Goal: Information Seeking & Learning: Learn about a topic

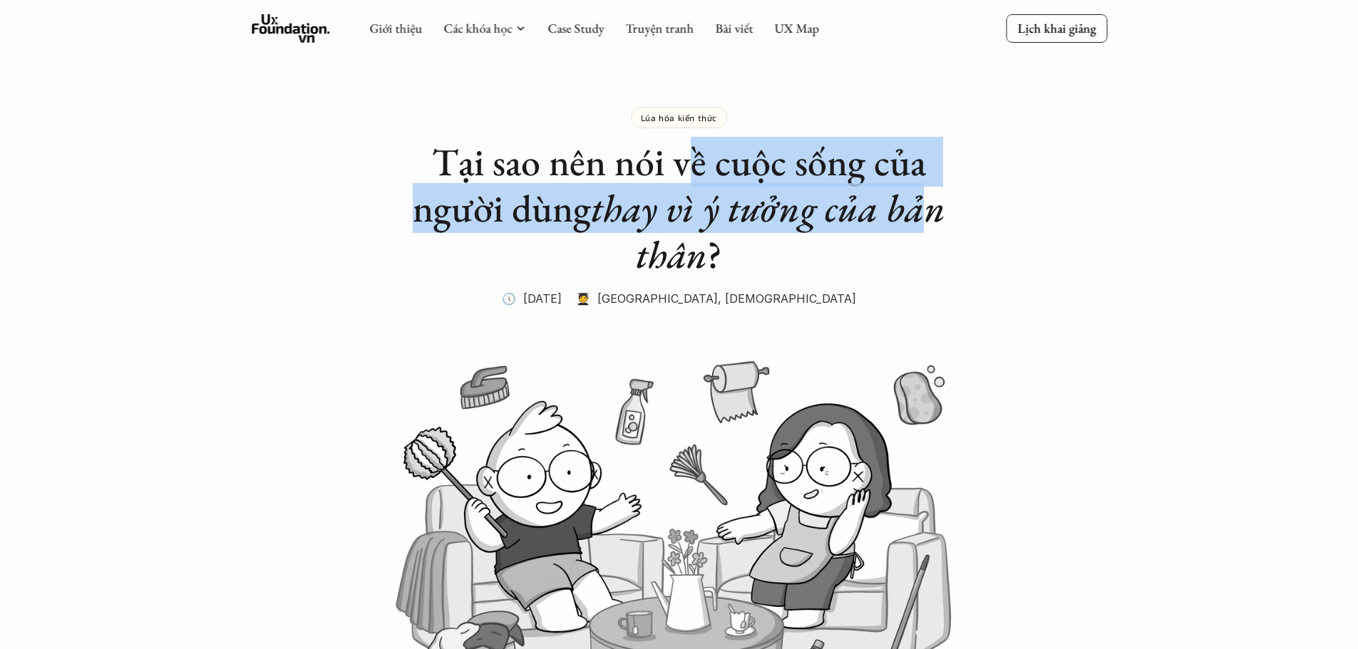
drag, startPoint x: 702, startPoint y: 155, endPoint x: 937, endPoint y: 212, distance: 242.1
click at [937, 212] on h1 "Tại sao nên nói về cuộc sống của người dùng thay vì ý tưởng của bản thân ?" at bounding box center [679, 208] width 570 height 138
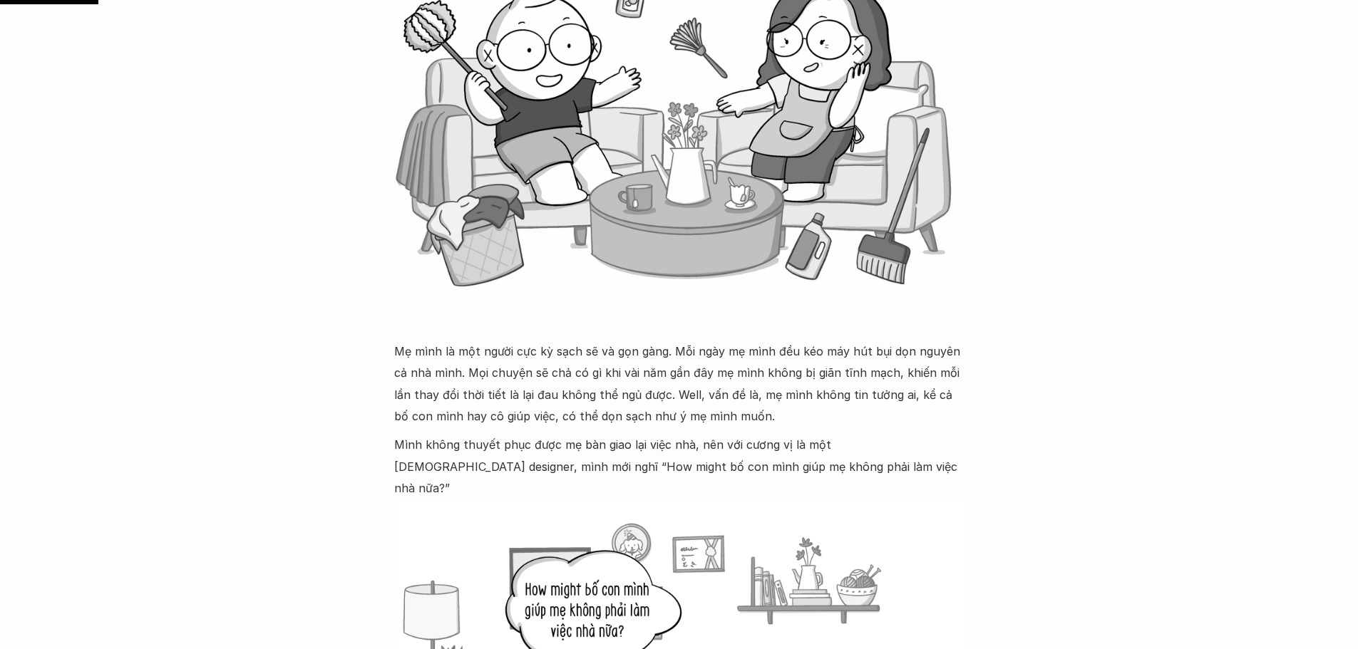
scroll to position [428, 0]
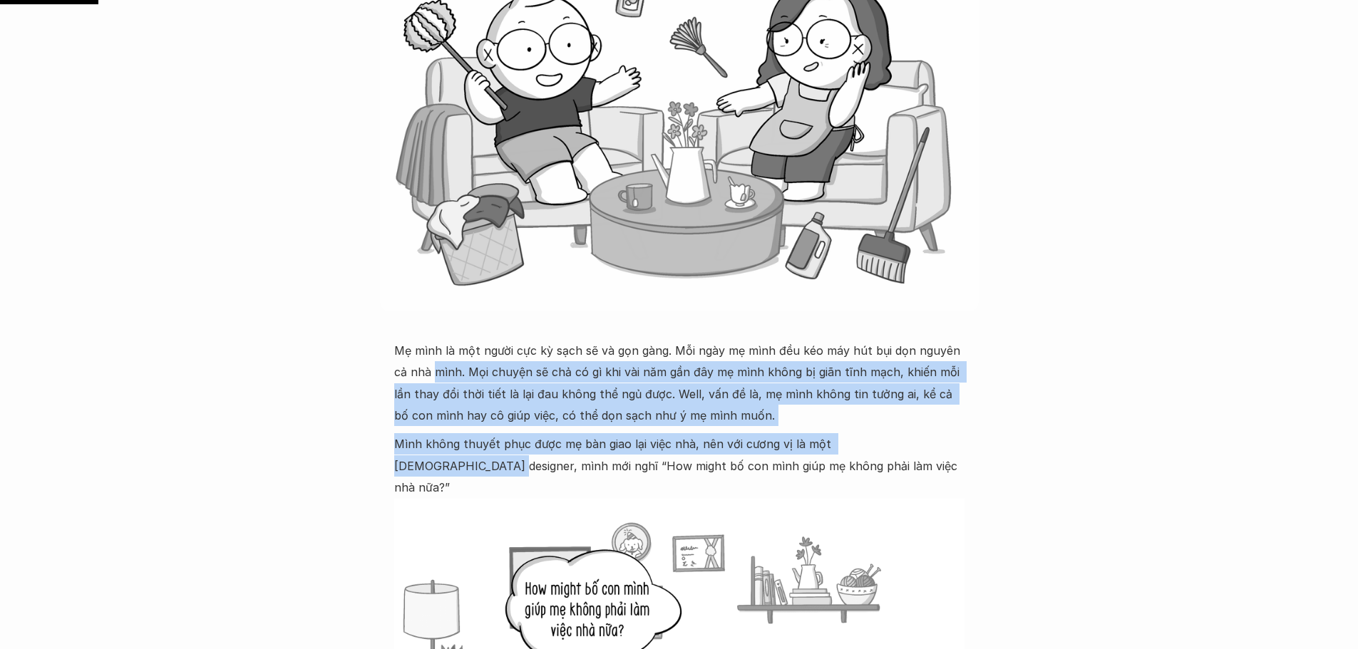
drag, startPoint x: 441, startPoint y: 375, endPoint x: 937, endPoint y: 447, distance: 501.4
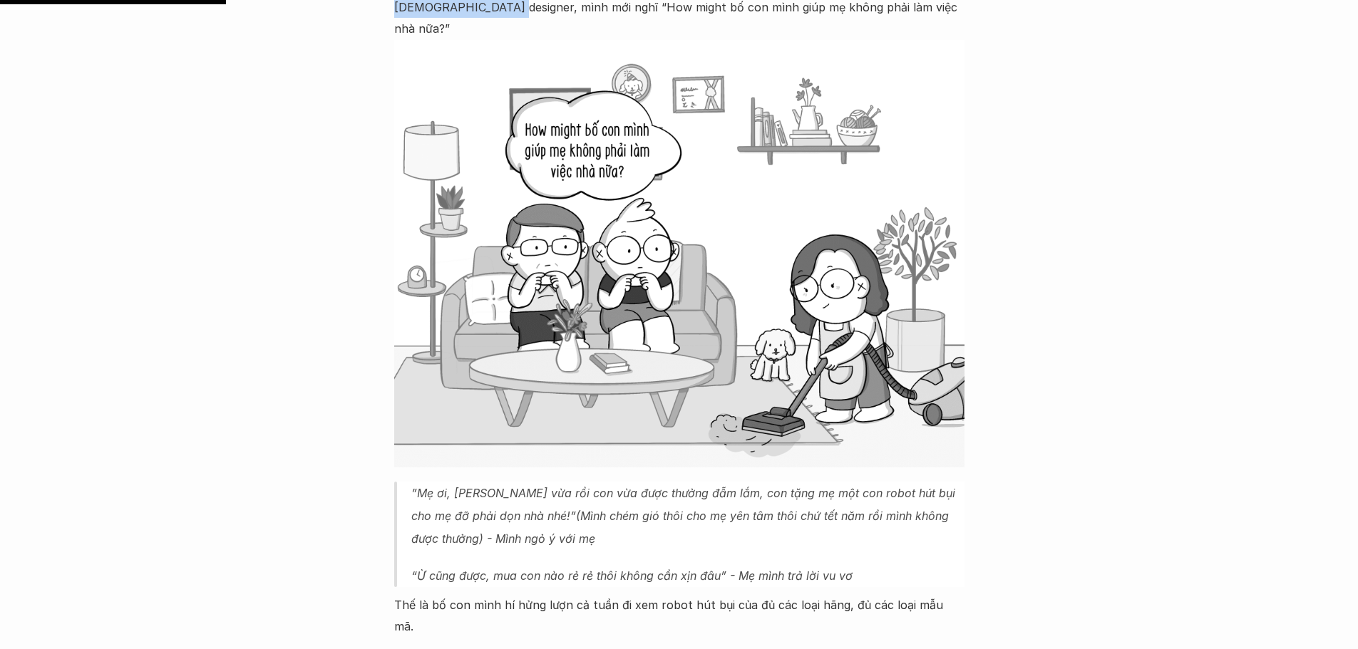
scroll to position [1069, 0]
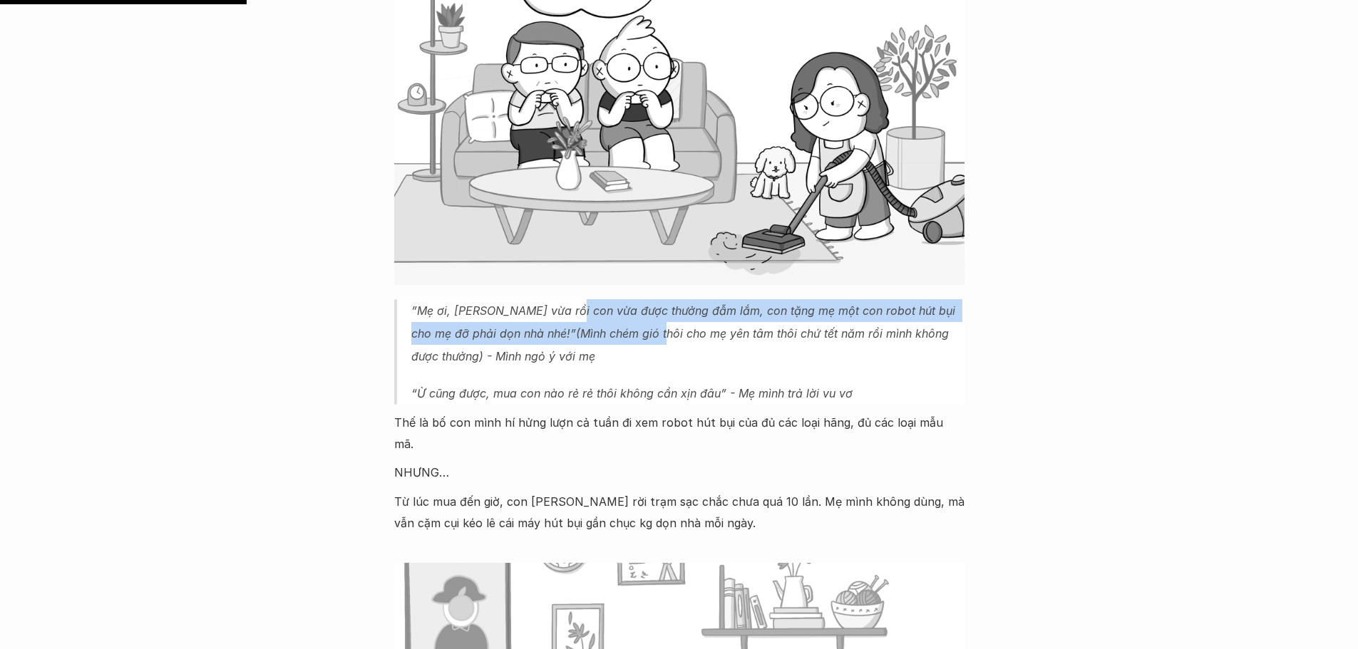
drag, startPoint x: 558, startPoint y: 297, endPoint x: 581, endPoint y: 313, distance: 28.1
click at [581, 313] on p "”Mẹ ơi, [PERSON_NAME] vừa rồi con vừa được thưởng đẫm lắm, con tặng mẹ một con …" at bounding box center [687, 333] width 553 height 68
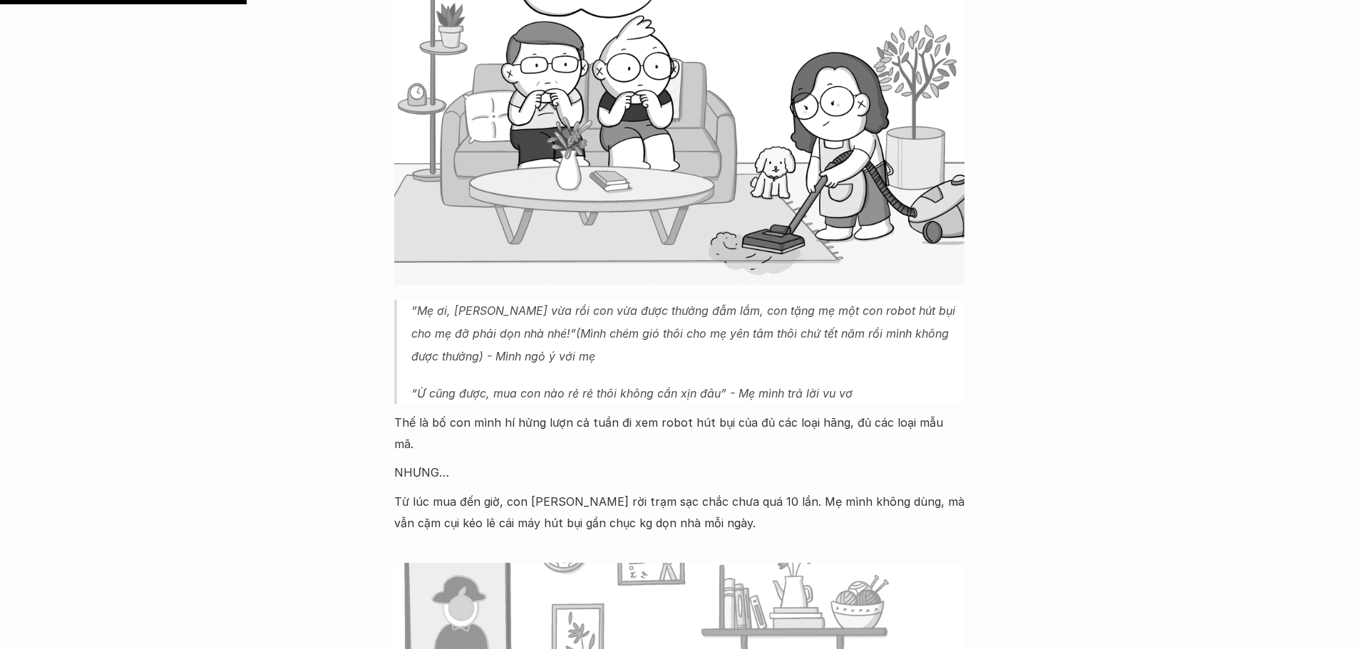
click at [632, 316] on p "”Mẹ ơi, [PERSON_NAME] vừa rồi con vừa được thưởng đẫm lắm, con tặng mẹ một con …" at bounding box center [687, 333] width 553 height 68
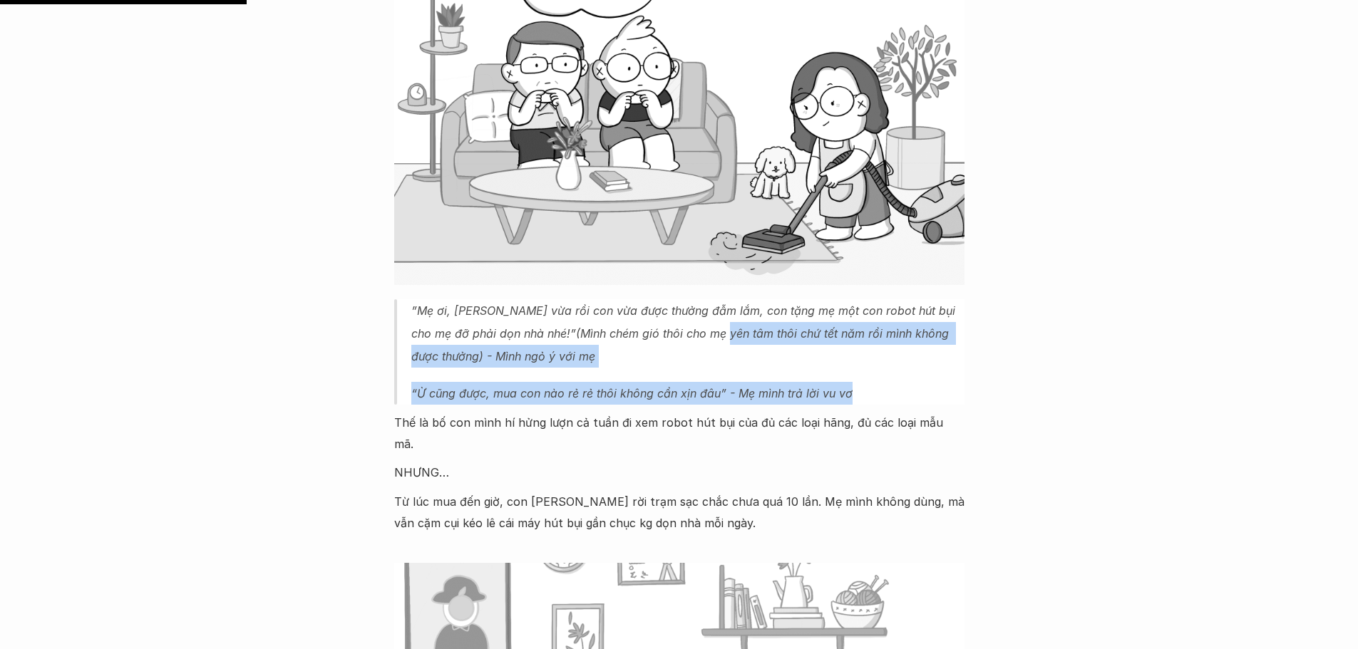
drag, startPoint x: 644, startPoint y: 312, endPoint x: 933, endPoint y: 349, distance: 291.1
click at [933, 349] on blockquote "”Mẹ ơi, tết vừa rồi con vừa được thưởng đẫm lắm, con tặng mẹ một con robot hút …" at bounding box center [679, 352] width 570 height 106
drag, startPoint x: 1064, startPoint y: 381, endPoint x: 958, endPoint y: 398, distance: 107.6
click at [543, 382] on p "“Ừ cũng được, mua con nào rẻ rẻ thôi không cần xịn đâu” - Mẹ mình trả lời vu vơ" at bounding box center [687, 393] width 553 height 23
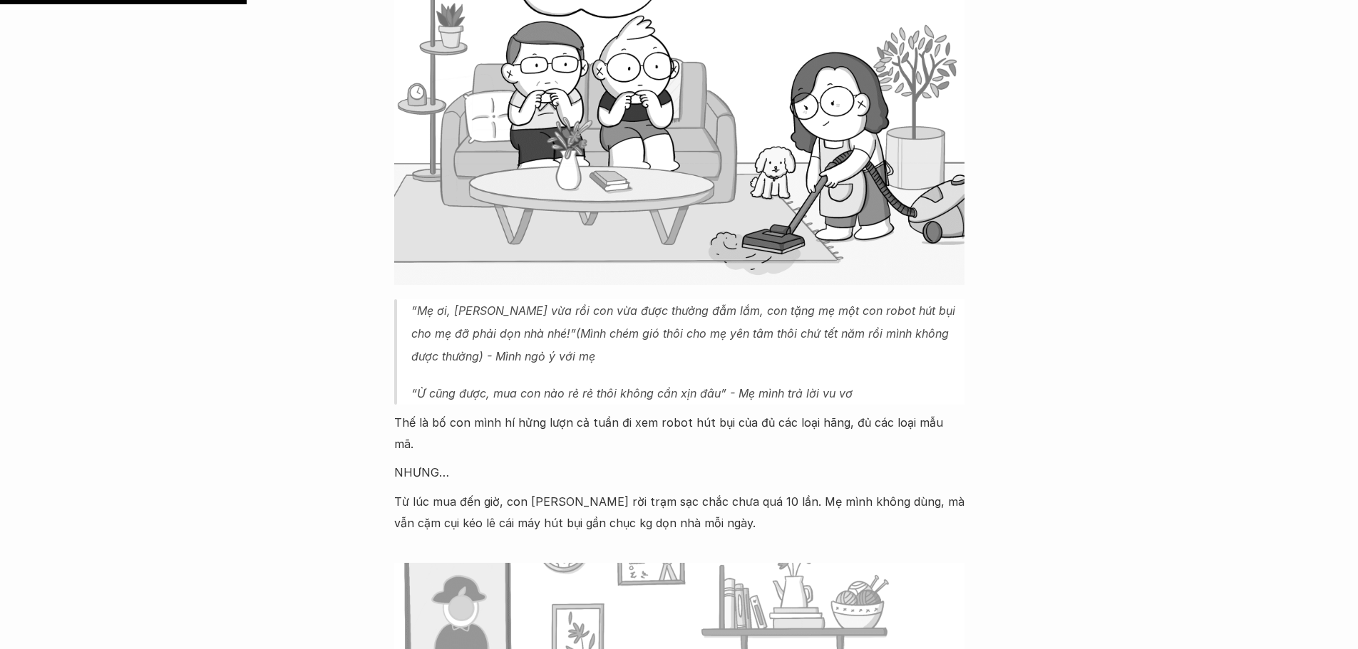
click at [545, 412] on p "Thế là bố con mình hí hửng lượn cả tuần đi xem robot hút bụi của đủ các loại hã…" at bounding box center [679, 433] width 570 height 43
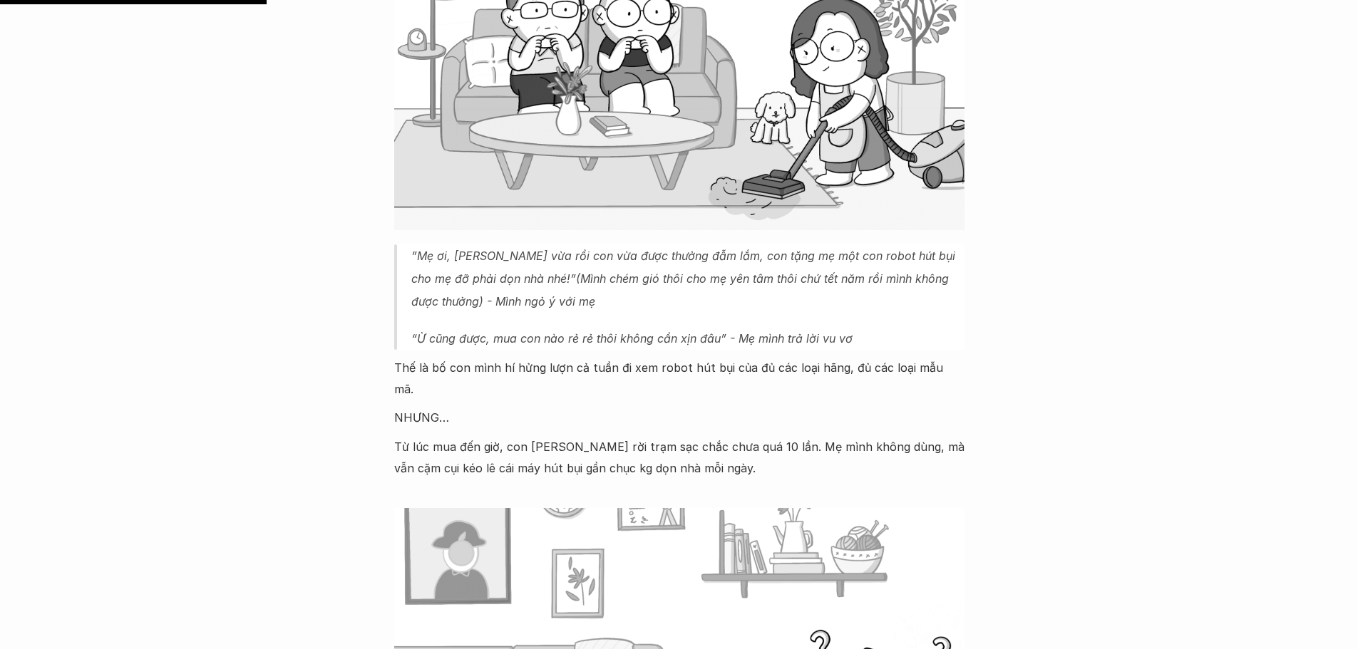
scroll to position [1212, 0]
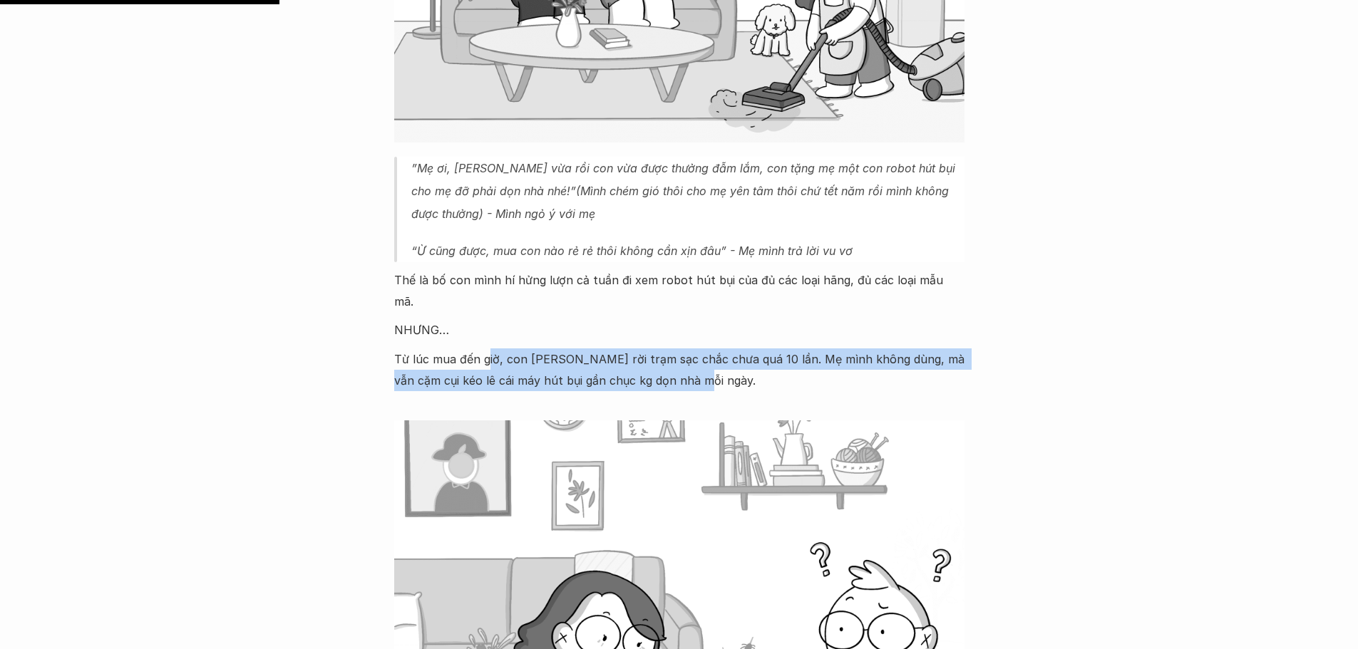
drag, startPoint x: 487, startPoint y: 322, endPoint x: 784, endPoint y: 336, distance: 297.6
click at [784, 349] on p "Từ lúc mua đến giờ, con [PERSON_NAME] rời trạm sạc chắc chưa quá 10 lần. Mẹ mìn…" at bounding box center [679, 370] width 570 height 43
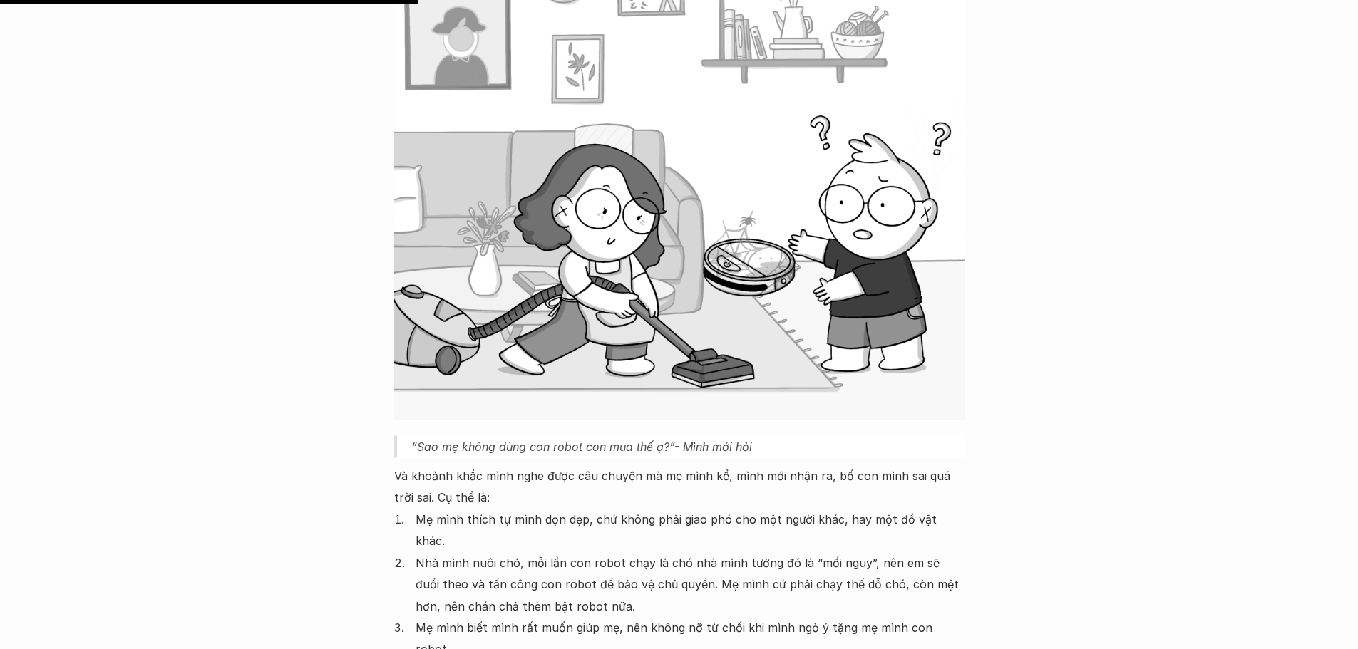
scroll to position [1854, 0]
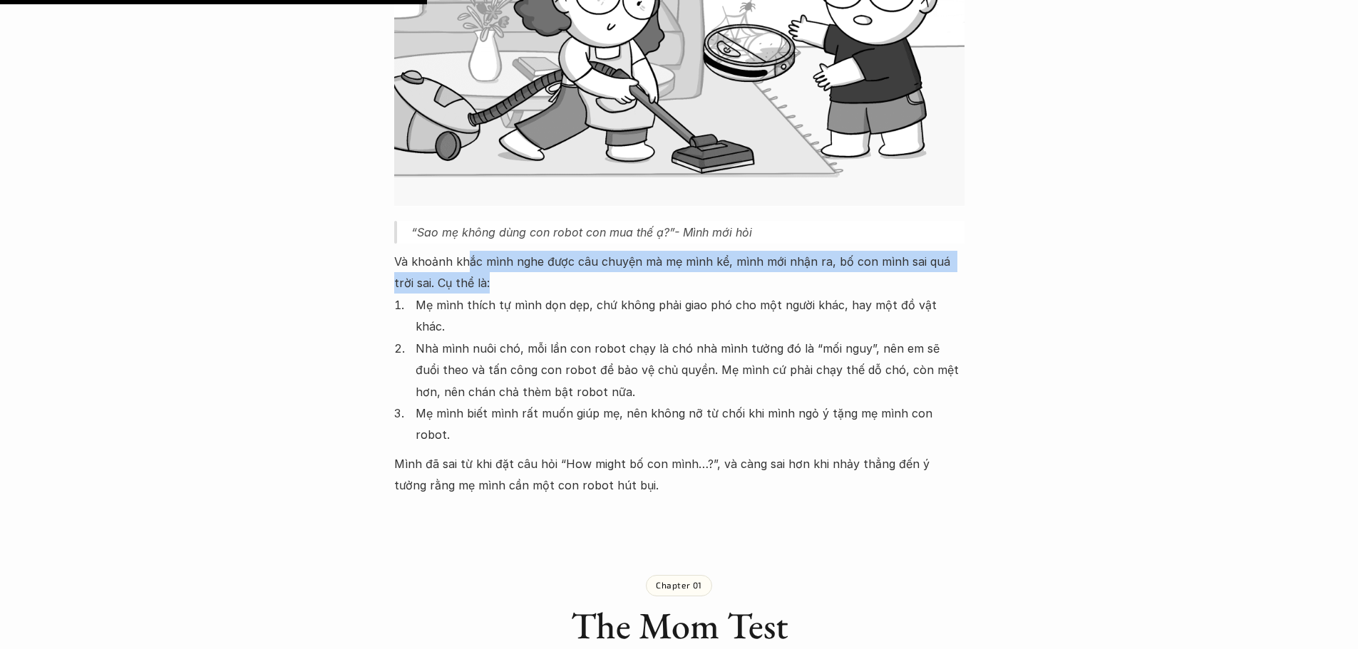
drag, startPoint x: 466, startPoint y: 220, endPoint x: 472, endPoint y: 238, distance: 19.6
click at [472, 251] on p "Và khoảnh khắc mình nghe được câu chuyện mà mẹ mình kể, mình mới nhận ra, bố co…" at bounding box center [679, 272] width 570 height 43
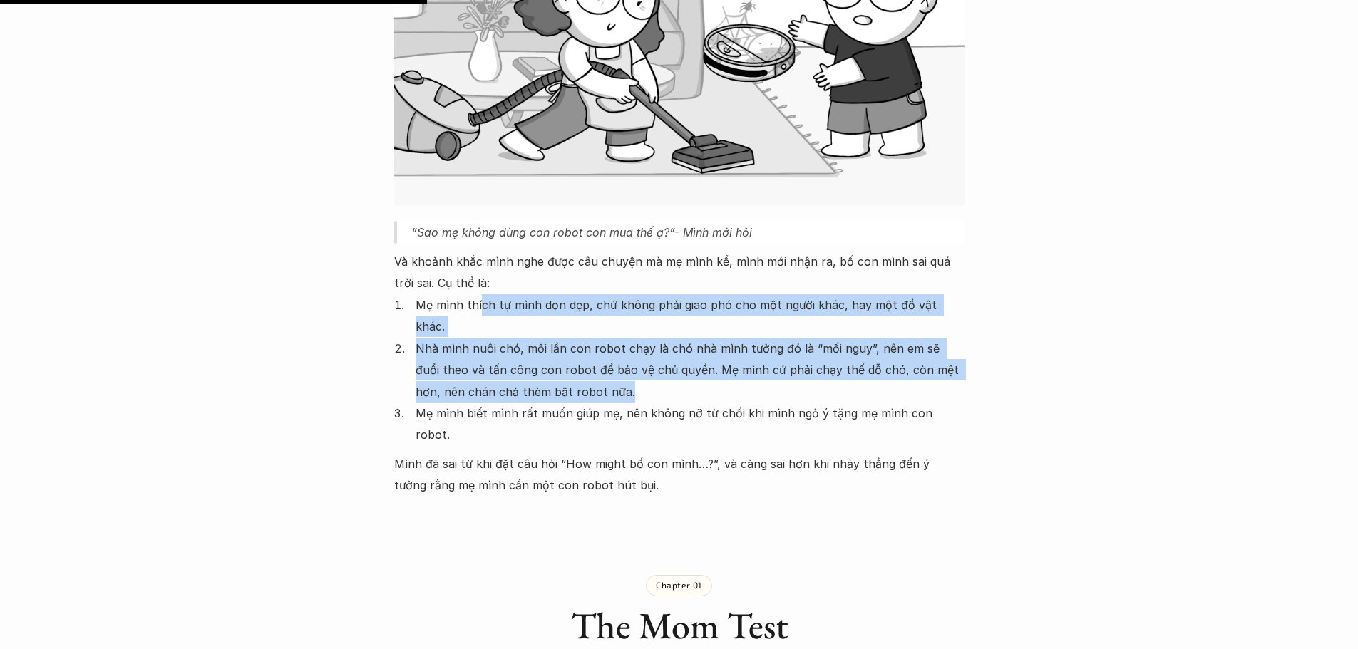
drag, startPoint x: 479, startPoint y: 257, endPoint x: 955, endPoint y: 322, distance: 479.9
click at [955, 322] on ol "Mẹ mình thích tự mình dọn dẹp, chứ không phải giao phó cho một người khác, hay …" at bounding box center [679, 370] width 570 height 152
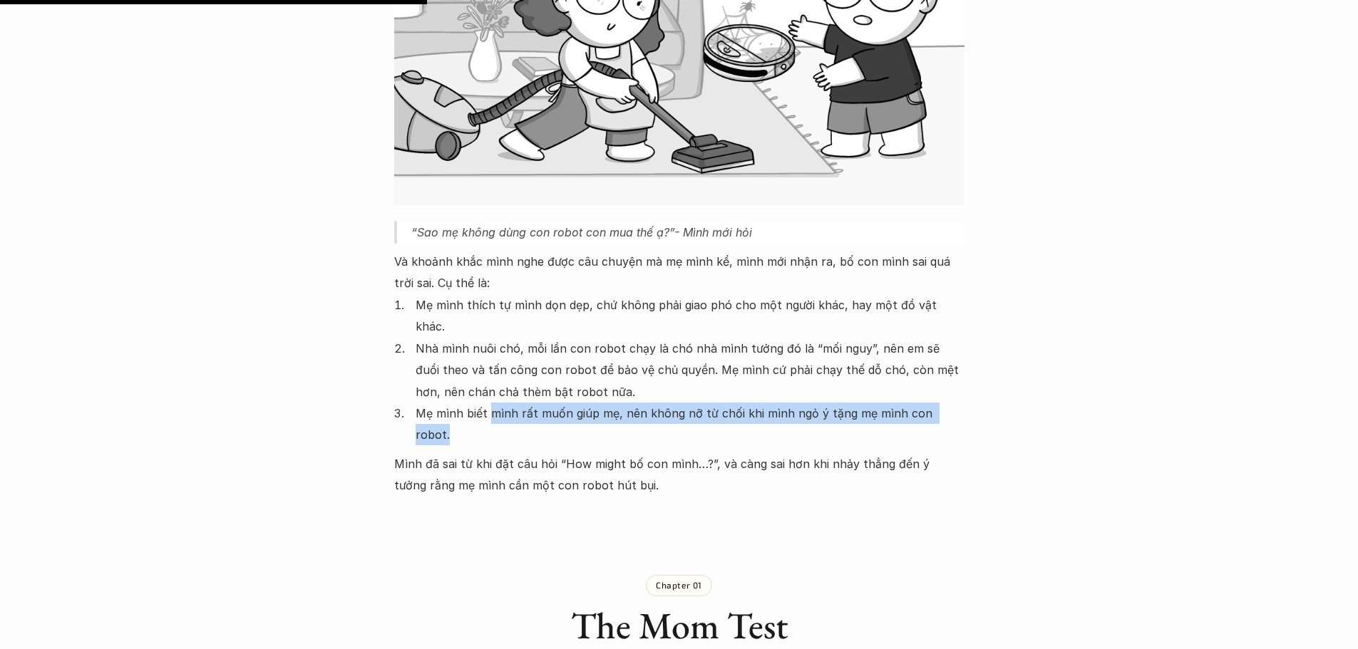
drag, startPoint x: 487, startPoint y: 347, endPoint x: 950, endPoint y: 354, distance: 462.7
click at [950, 403] on p "Mẹ mình biết mình rất muốn giúp mẹ, nên không nỡ từ chối khi mình ngỏ ý tặng mẹ…" at bounding box center [690, 424] width 549 height 43
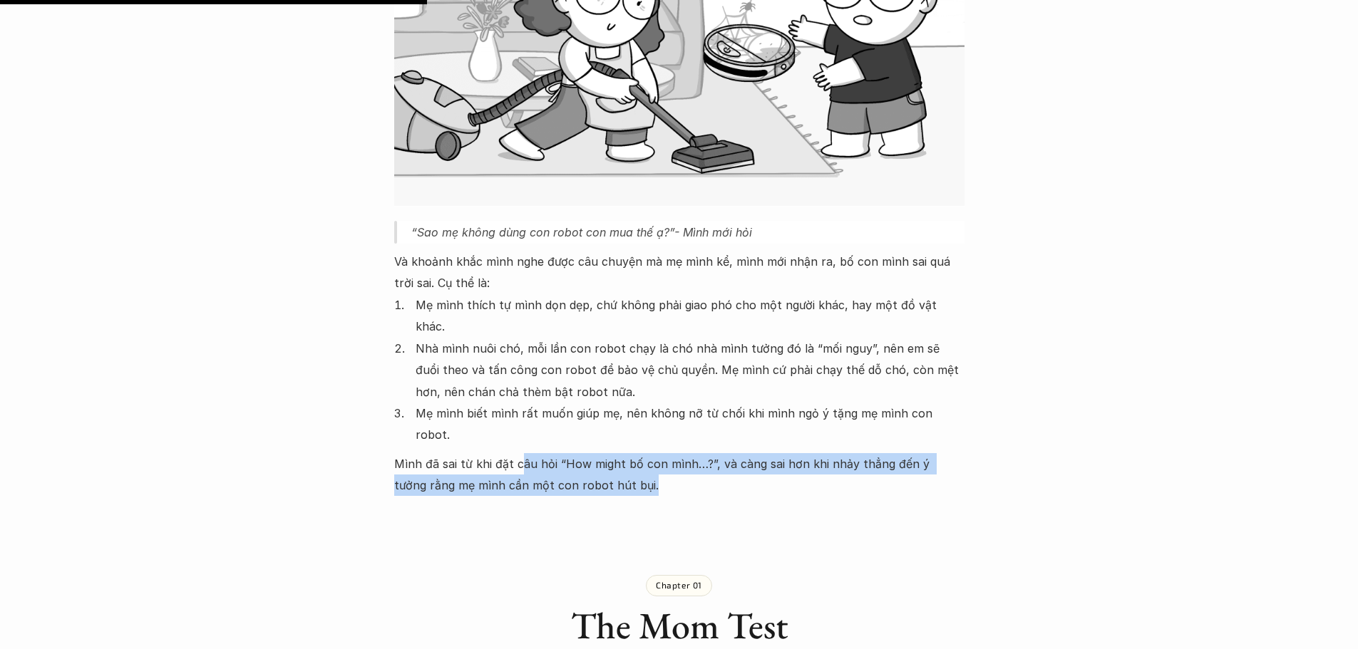
drag, startPoint x: 518, startPoint y: 377, endPoint x: 752, endPoint y: 413, distance: 236.6
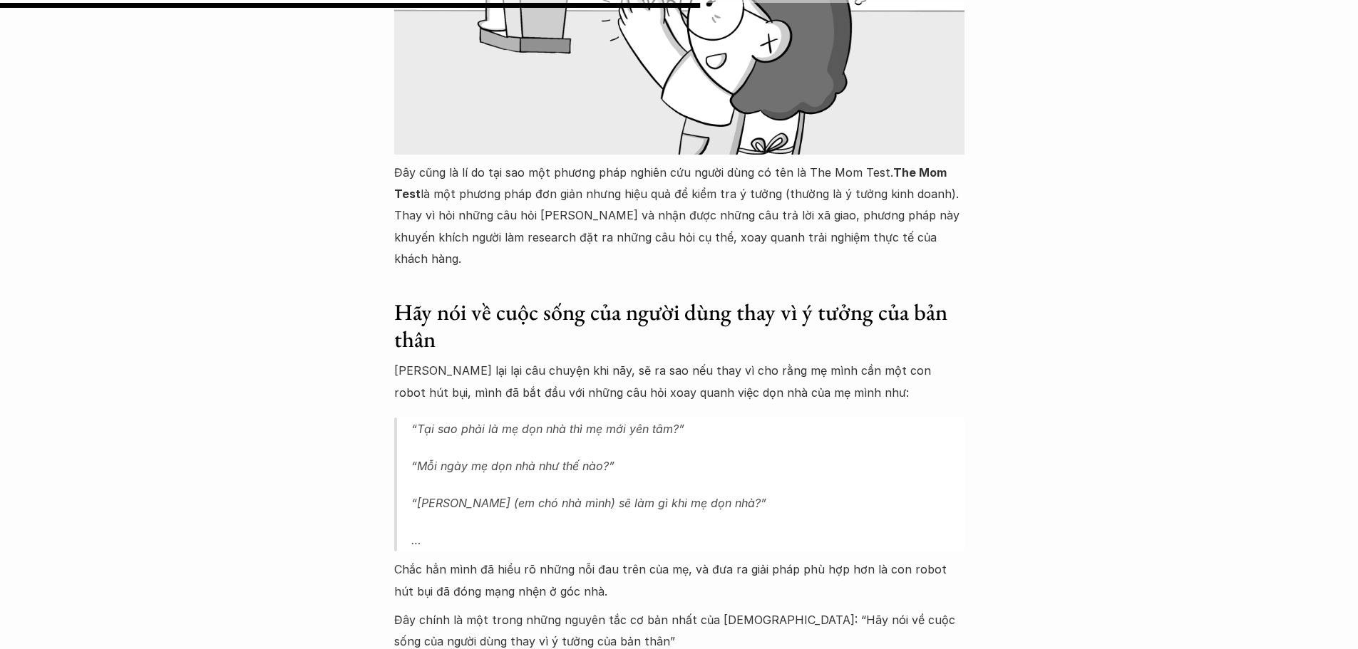
scroll to position [2994, 0]
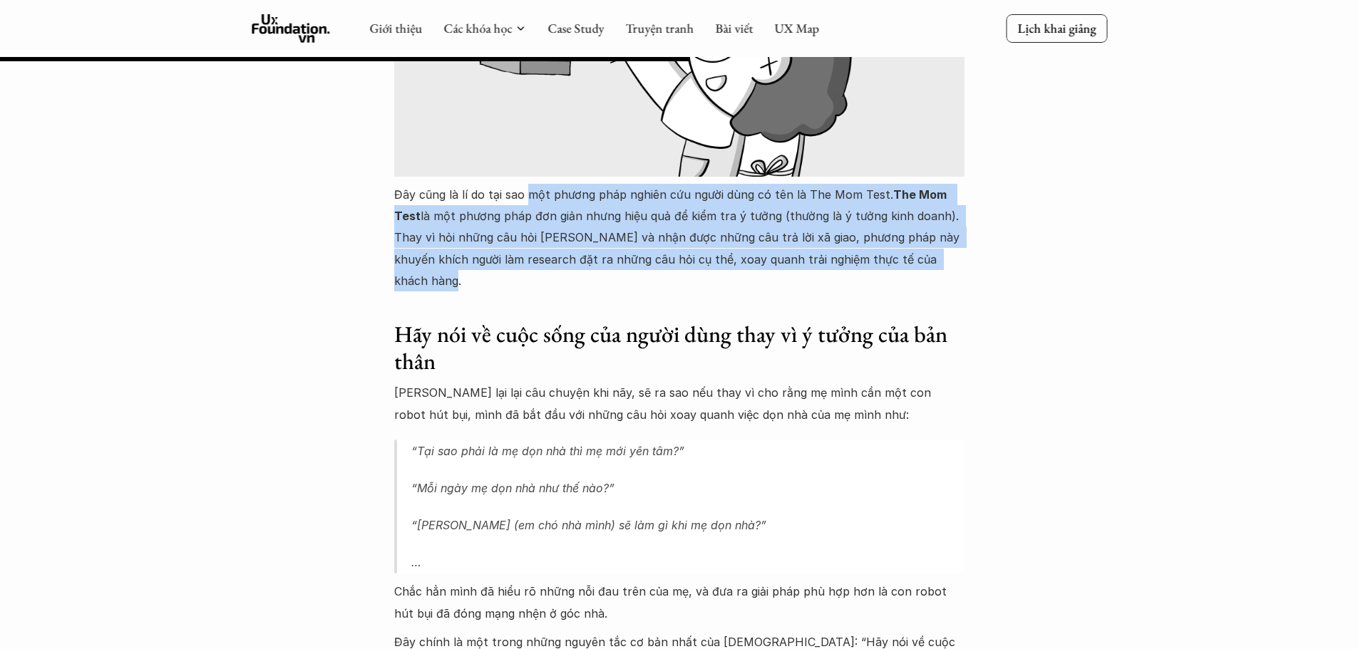
drag, startPoint x: 525, startPoint y: 104, endPoint x: 944, endPoint y: 165, distance: 423.7
click at [944, 184] on p "Đây cũng là lí do tại sao một phương pháp nghiên cứu người dùng có tên là The M…" at bounding box center [679, 238] width 570 height 108
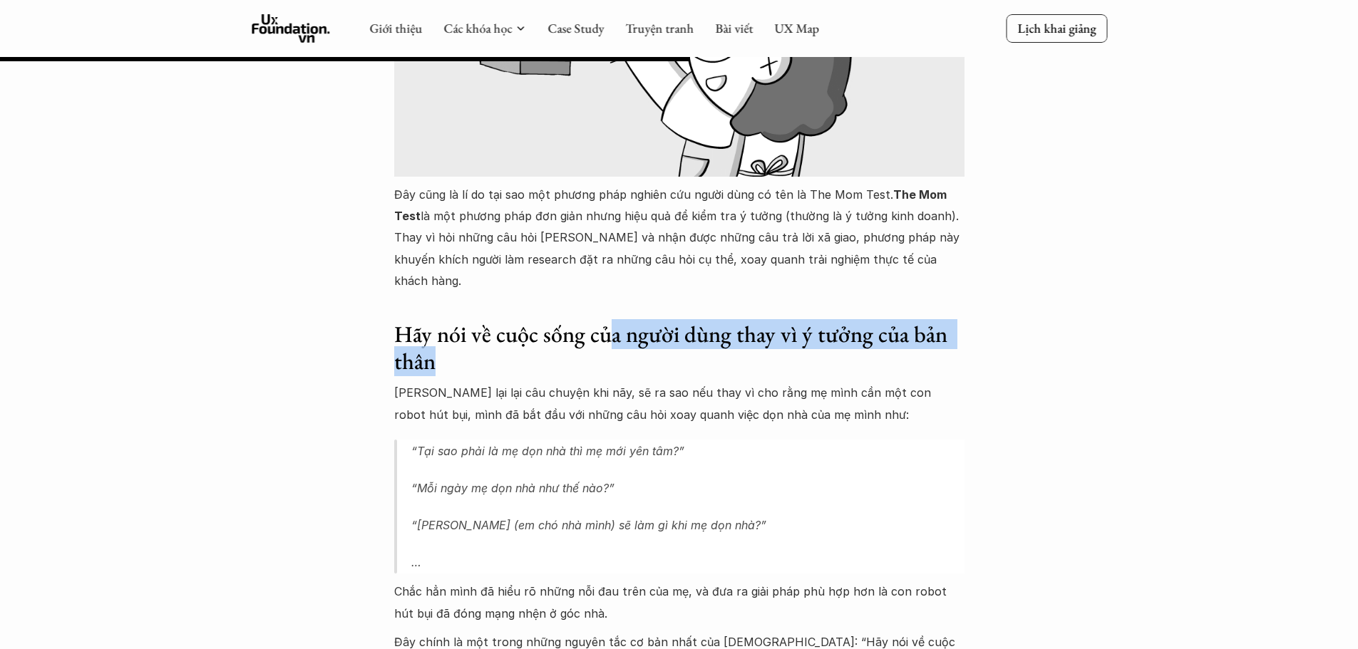
drag, startPoint x: 612, startPoint y: 227, endPoint x: 642, endPoint y: 247, distance: 35.4
click at [642, 321] on h3 "Hãy nói về cuộc sống của người dùng thay vì ý tưởng của bản thân" at bounding box center [679, 348] width 570 height 55
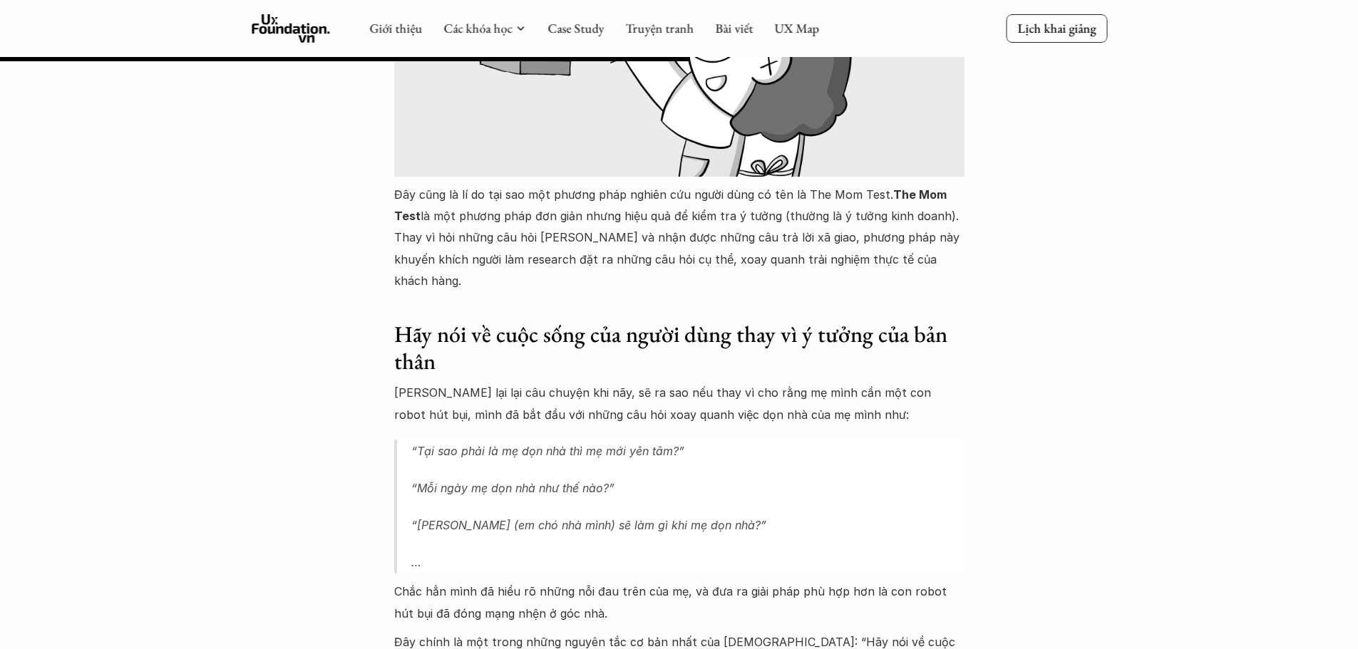
drag, startPoint x: 474, startPoint y: 555, endPoint x: 587, endPoint y: 565, distance: 113.0
click at [587, 632] on p "Đây chính là một trong những nguyên tắc cơ bản nhất của [DEMOGRAPHIC_DATA]: “Hã…" at bounding box center [679, 653] width 570 height 43
drag, startPoint x: 541, startPoint y: 587, endPoint x: 719, endPoint y: 588, distance: 177.5
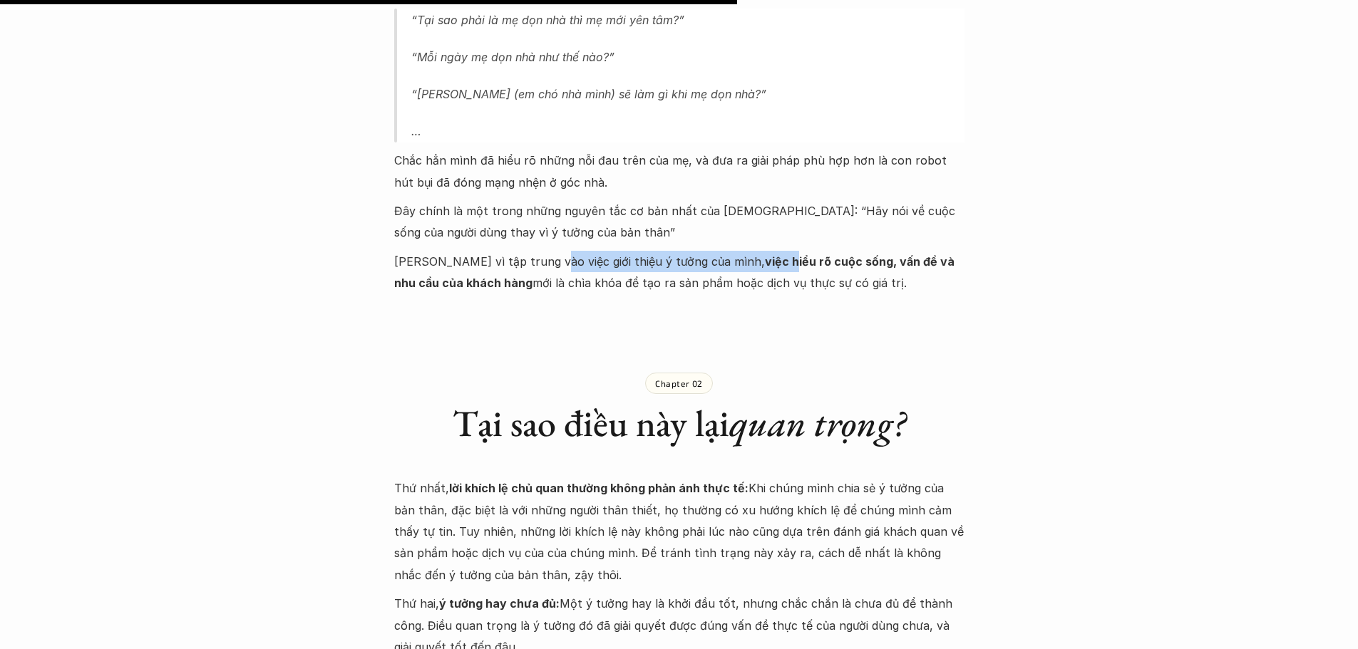
scroll to position [3493, 0]
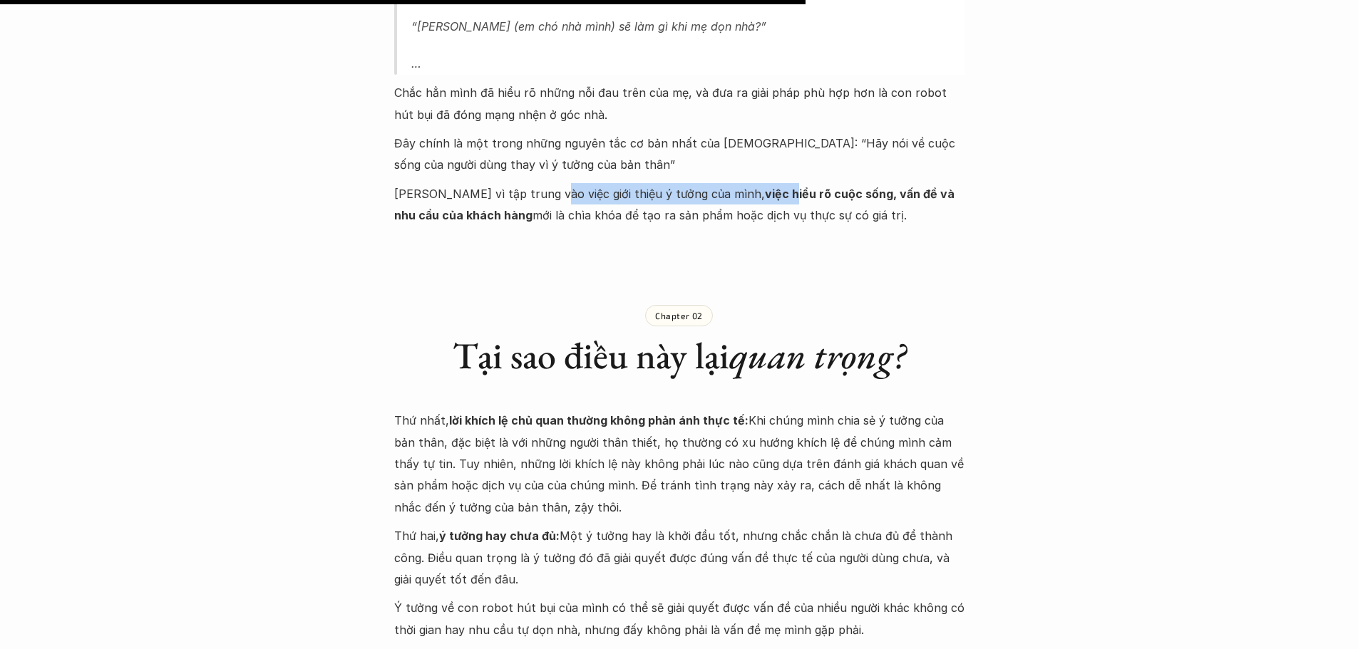
drag, startPoint x: 539, startPoint y: 312, endPoint x: 964, endPoint y: 389, distance: 431.8
click at [964, 410] on p "Thứ nhất, lời khích lệ chủ quan thường không phản ánh thực tế: Khi chúng mình c…" at bounding box center [679, 464] width 570 height 108
drag, startPoint x: 615, startPoint y: 354, endPoint x: 587, endPoint y: 366, distance: 29.7
click at [615, 410] on p "Thứ nhất, lời khích lệ chủ quan thường không phản ánh thực tế: Khi chúng mình c…" at bounding box center [679, 464] width 570 height 108
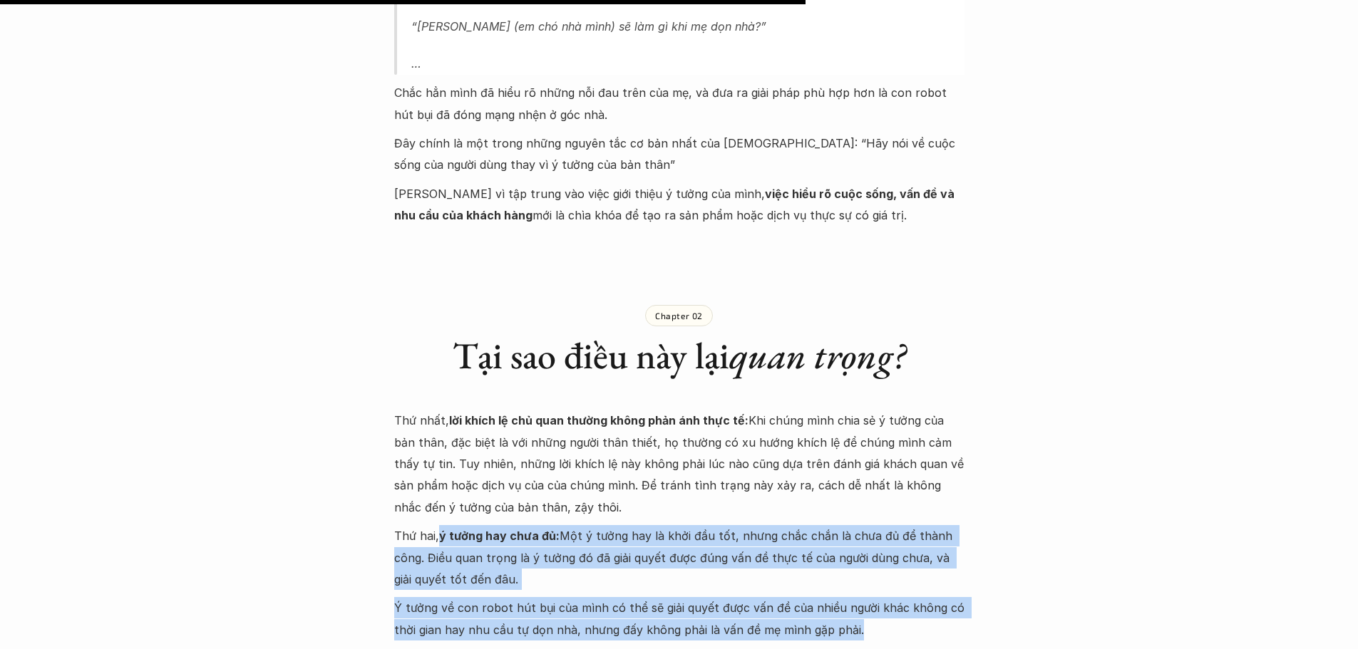
drag, startPoint x: 464, startPoint y: 425, endPoint x: 900, endPoint y: 516, distance: 445.1
click at [900, 516] on div "Thứ nhất, lời khích lệ chủ quan thường không phản ánh thực tế: Khi chúng mình c…" at bounding box center [679, 561] width 570 height 303
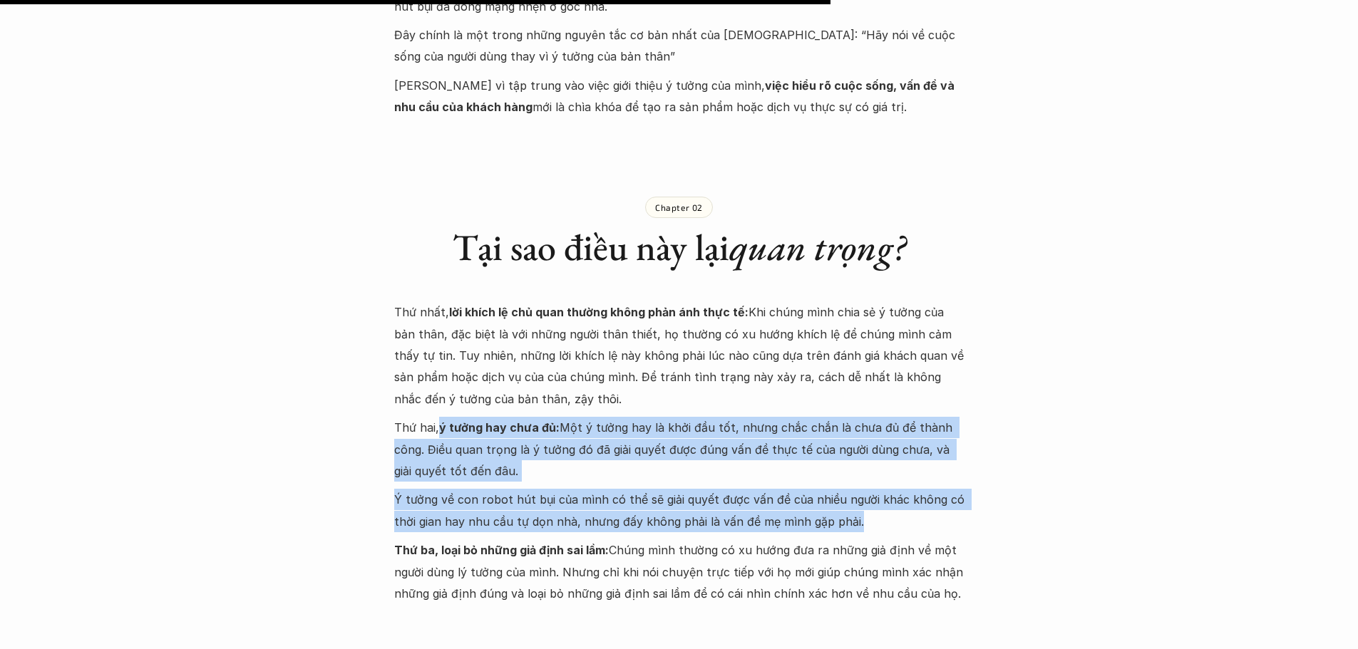
scroll to position [3707, 0]
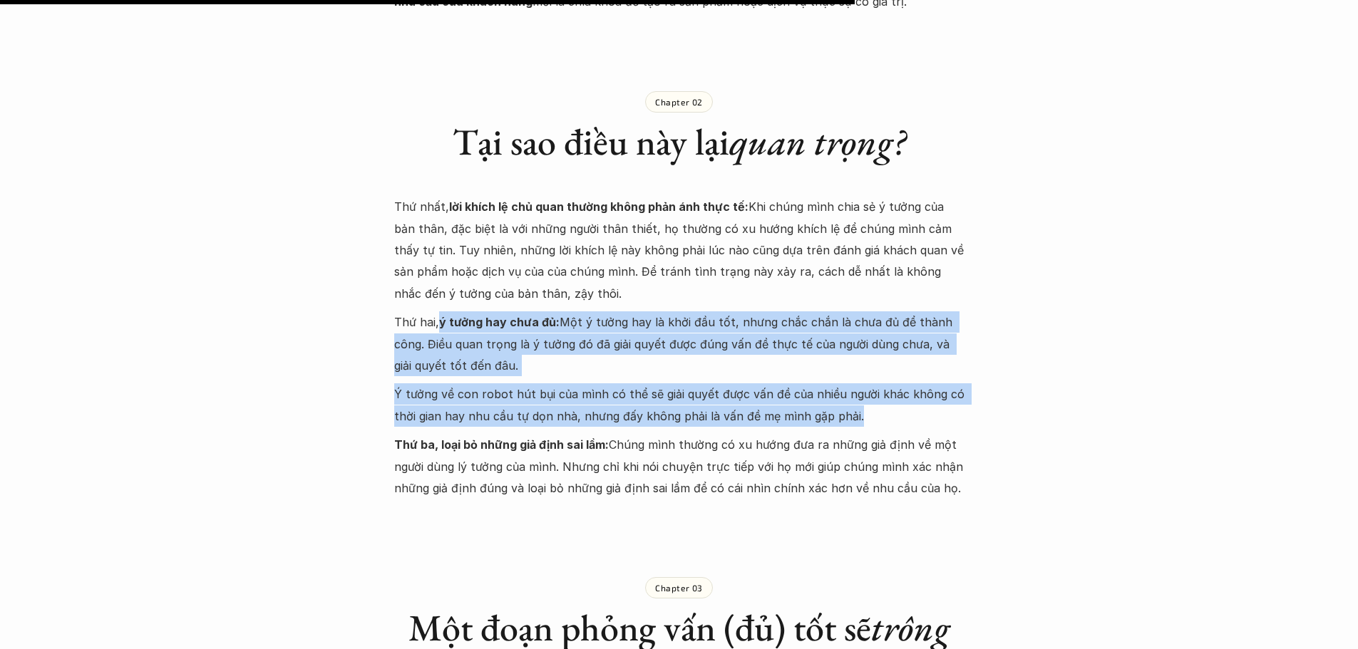
drag, startPoint x: 536, startPoint y: 341, endPoint x: 961, endPoint y: 380, distance: 426.6
click at [961, 434] on p "Thứ ba, loại bỏ những giả định sai lầm: Chúng mình thường có xu hướng đưa ra nh…" at bounding box center [679, 466] width 570 height 65
click at [502, 434] on p "Thứ ba, loại bỏ những giả định sai lầm: Chúng mình thường có xu hướng đưa ra nh…" at bounding box center [679, 466] width 570 height 65
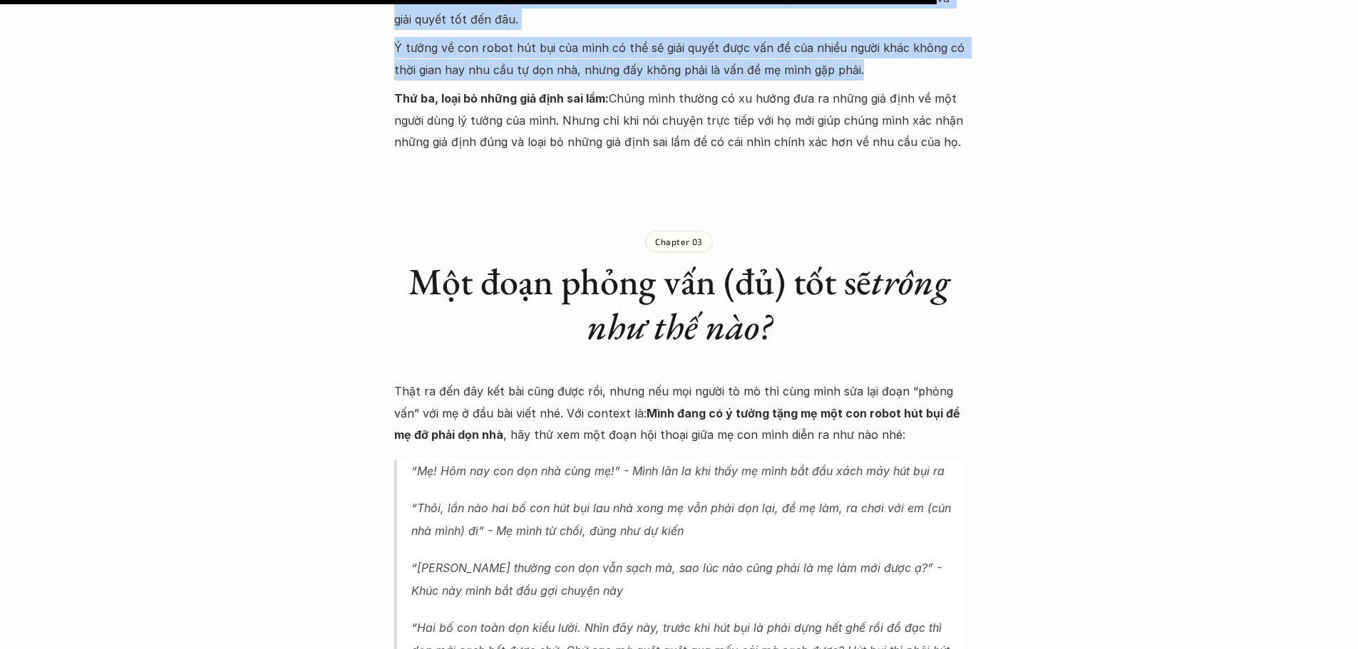
scroll to position [4064, 0]
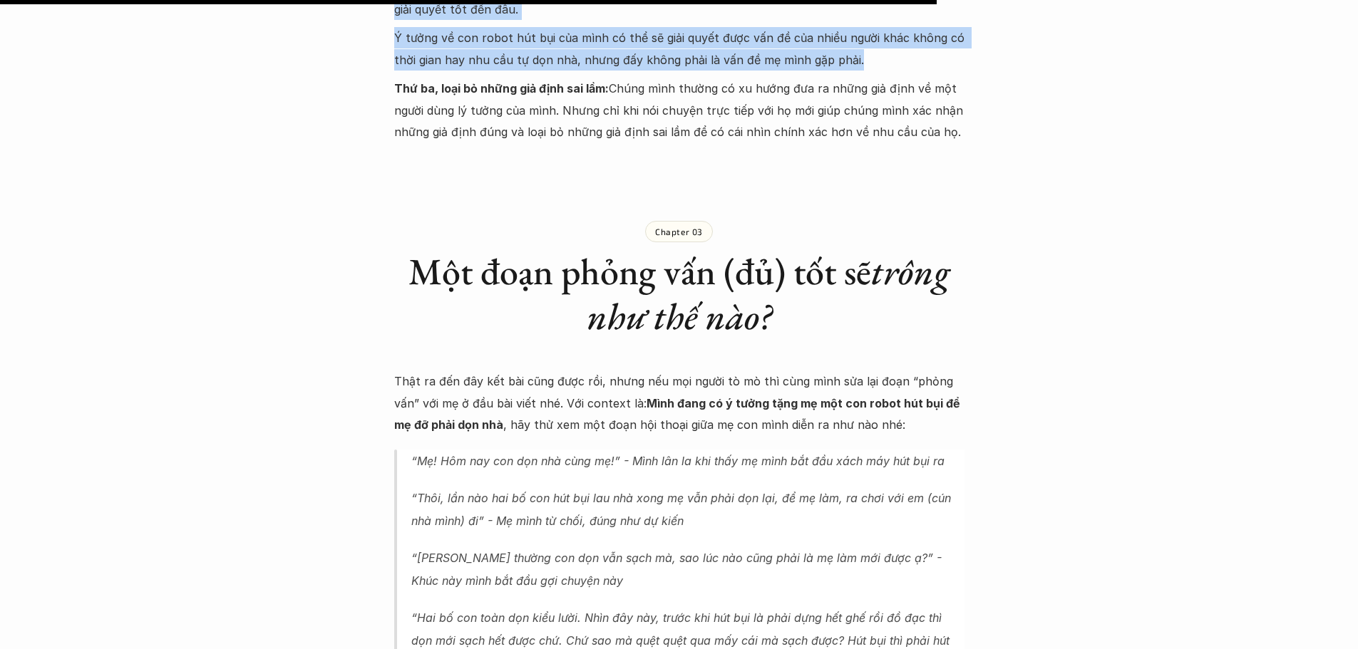
drag, startPoint x: 423, startPoint y: 273, endPoint x: 920, endPoint y: 309, distance: 498.2
click at [920, 371] on p "Thật ra đến đây kết bài cũng được rồi, nhưng nếu mọi người tò mò thì cùng mình …" at bounding box center [679, 403] width 570 height 65
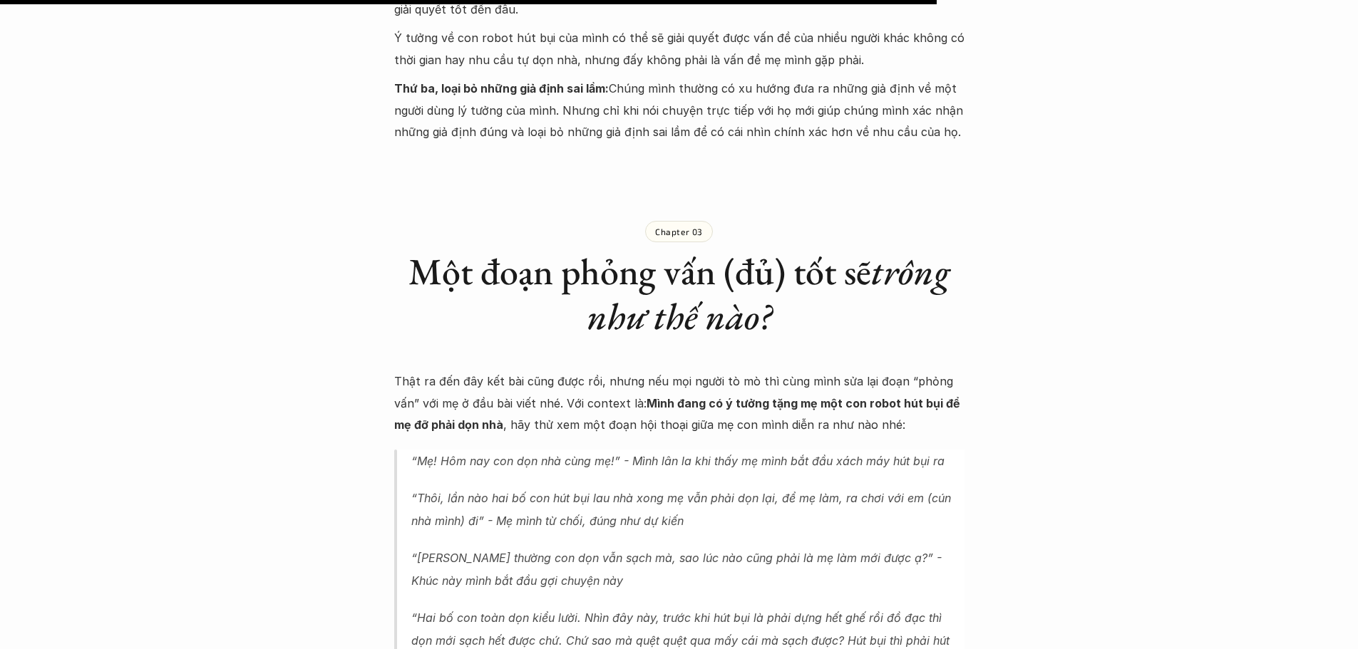
drag, startPoint x: 502, startPoint y: 357, endPoint x: 461, endPoint y: 355, distance: 40.7
click at [501, 454] on em "“Mẹ! Hôm nay con dọn nhà cùng mẹ!” - Mình lân la khi thấy mẹ mình bắt đầu xách …" at bounding box center [677, 461] width 533 height 14
drag, startPoint x: 458, startPoint y: 354, endPoint x: 625, endPoint y: 349, distance: 167.6
click at [625, 454] on em "“Mẹ! Hôm nay con dọn nhà cùng mẹ!” - Mình lân la khi thấy mẹ mình bắt đầu xách …" at bounding box center [677, 461] width 533 height 14
drag, startPoint x: 746, startPoint y: 354, endPoint x: 937, endPoint y: 360, distance: 191.2
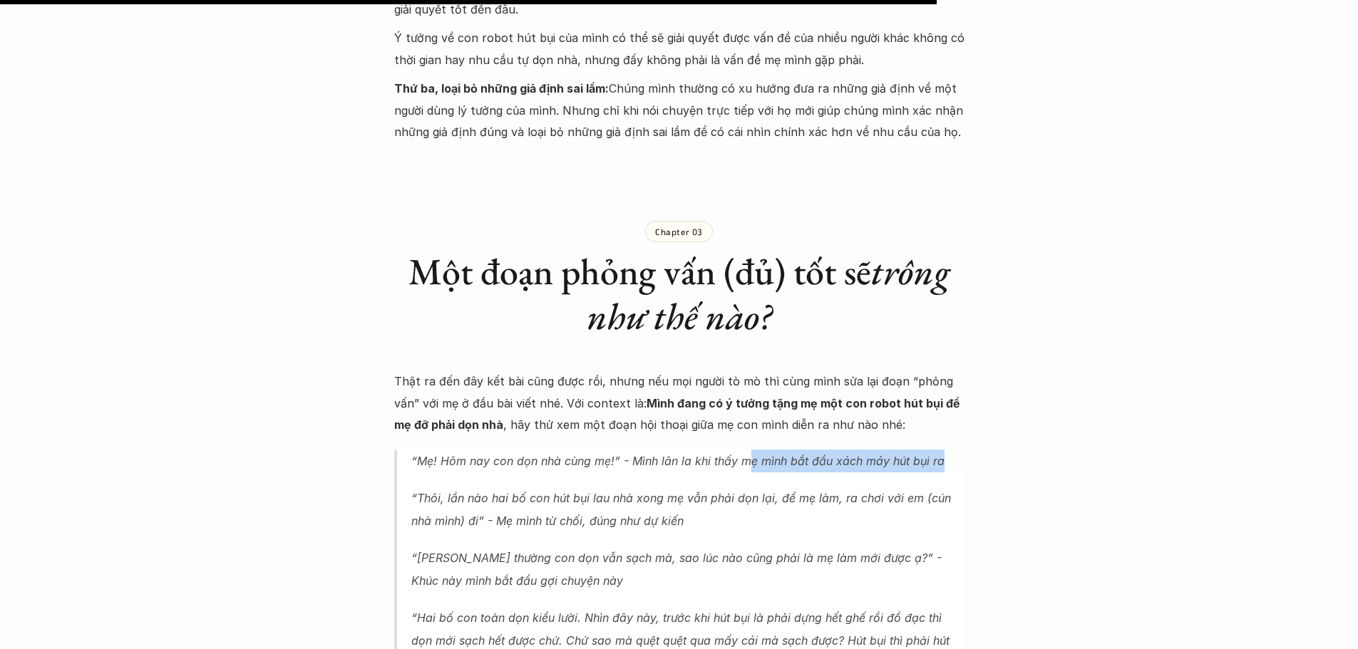
click at [937, 454] on em "“Mẹ! Hôm nay con dọn nhà cùng mẹ!” - Mình lân la khi thấy mẹ mình bắt đầu xách …" at bounding box center [677, 461] width 533 height 14
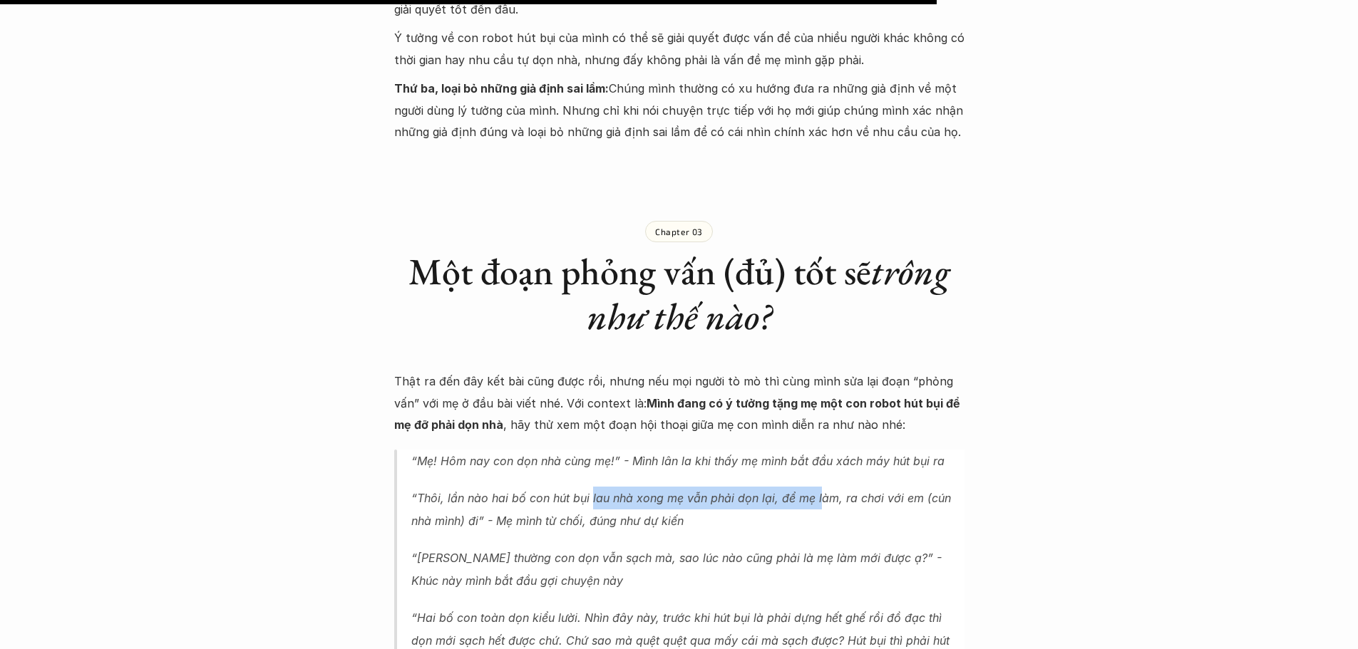
drag, startPoint x: 592, startPoint y: 394, endPoint x: 816, endPoint y: 385, distance: 224.7
click at [816, 491] on em "“Thôi, lần nào hai bố con hút bụi lau nhà xong mẹ vẫn phải dọn lại, để mẹ làm, …" at bounding box center [682, 509] width 543 height 37
click at [486, 551] on em "“[PERSON_NAME] thường con dọn vẫn sạch mà, sao lúc nào cũng phải là mẹ làm mới …" at bounding box center [678, 569] width 534 height 37
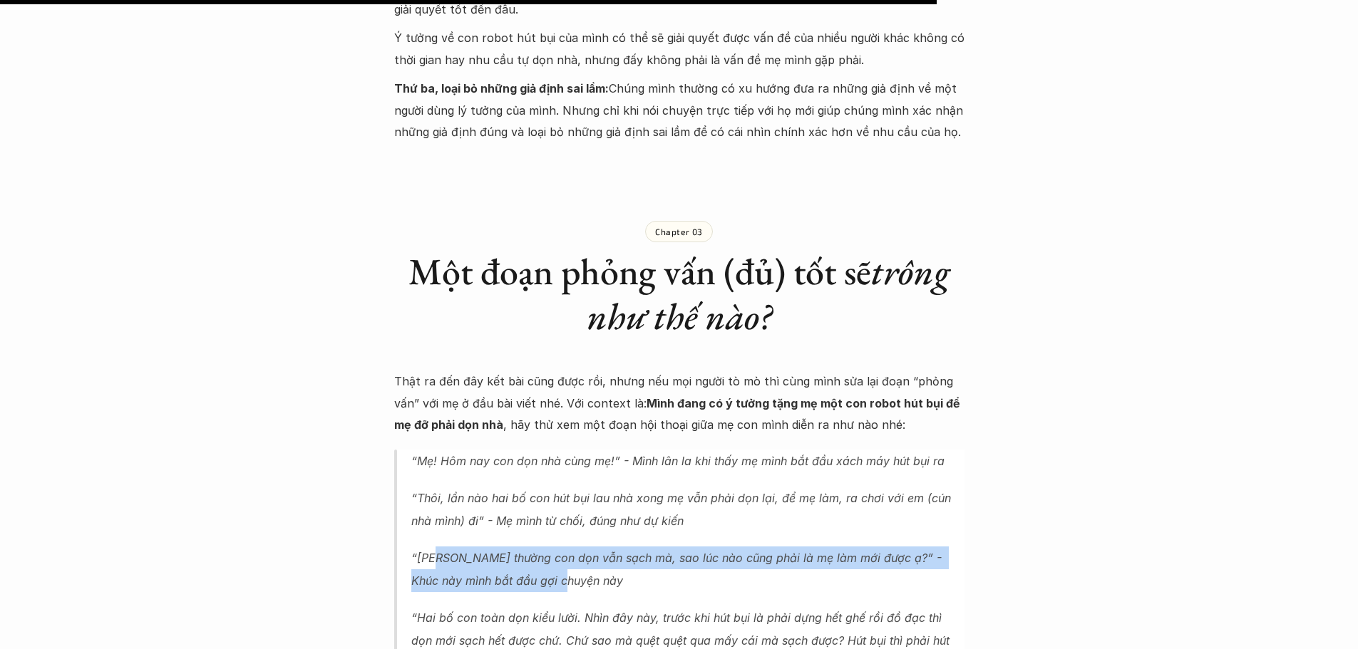
drag, startPoint x: 432, startPoint y: 446, endPoint x: 905, endPoint y: 470, distance: 473.3
click at [905, 547] on p "“[PERSON_NAME] thường con dọn vẫn sạch mà, sao lúc nào cũng phải là mẹ làm mới …" at bounding box center [687, 570] width 553 height 46
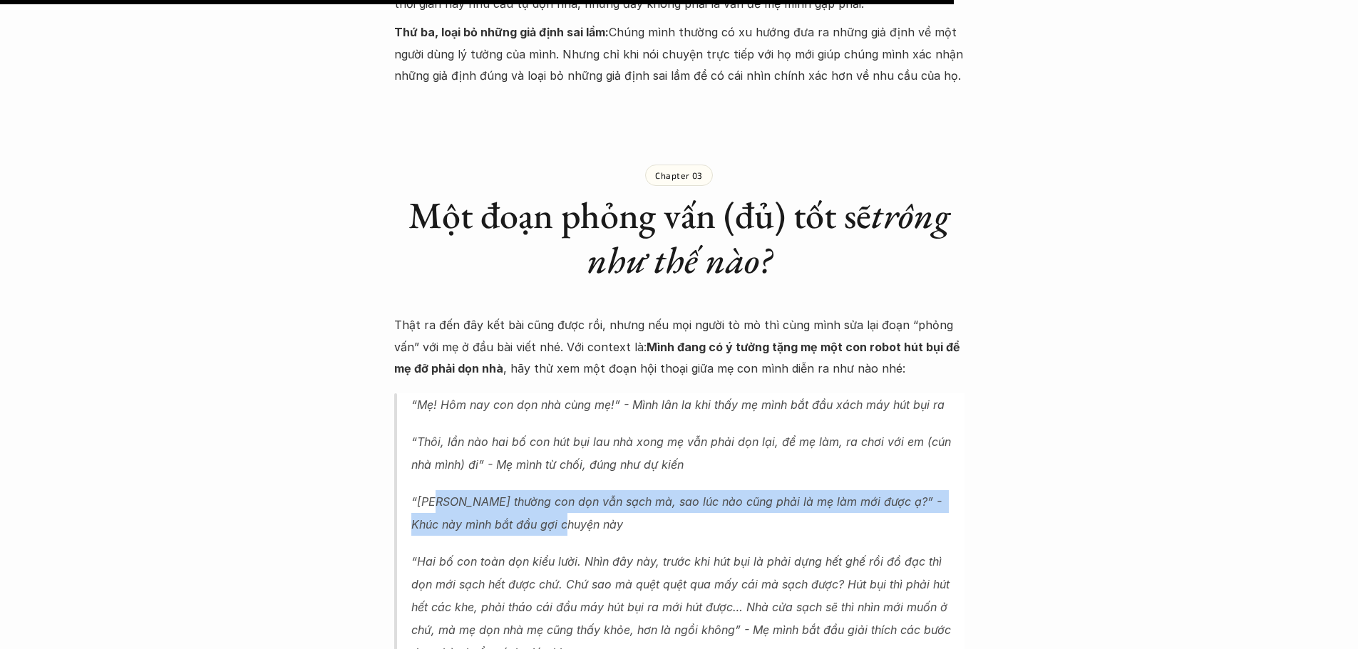
scroll to position [4206, 0]
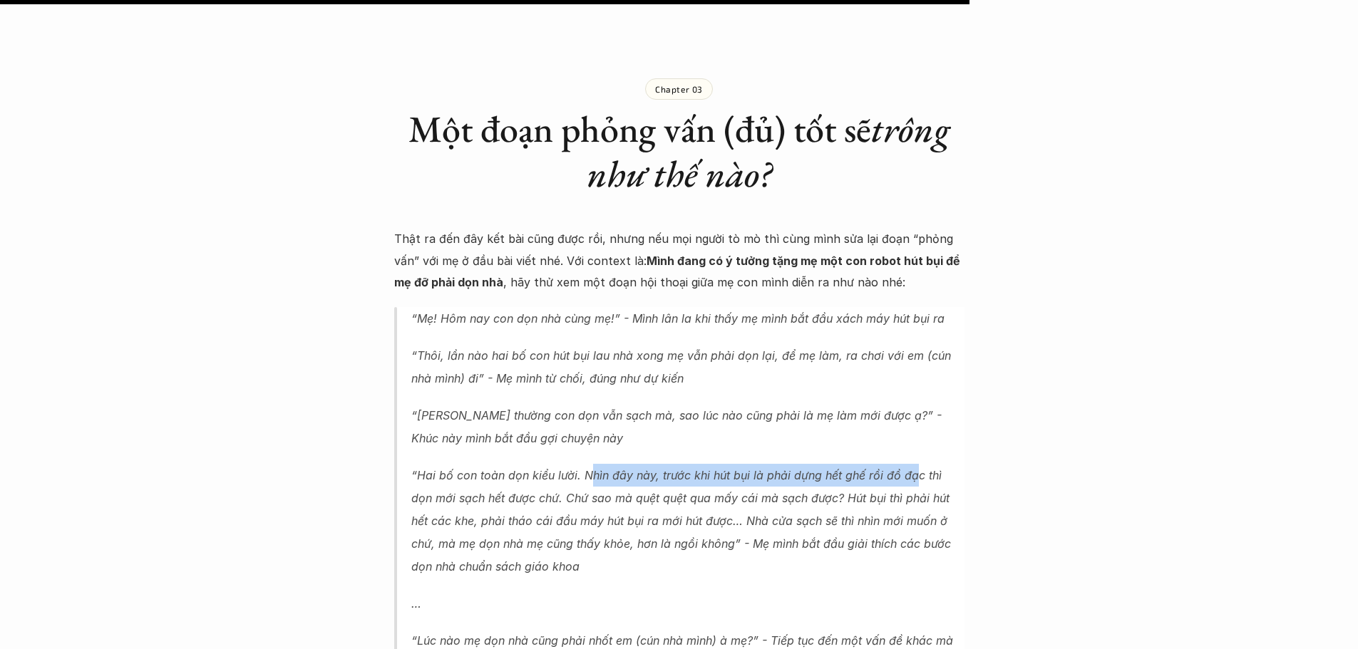
drag, startPoint x: 639, startPoint y: 366, endPoint x: 913, endPoint y: 374, distance: 273.2
click at [913, 468] on em "“Hai bố con toàn dọn kiểu lười. Nhìn đây này, trước khi hút bụi là phải dựng hế…" at bounding box center [682, 521] width 543 height 106
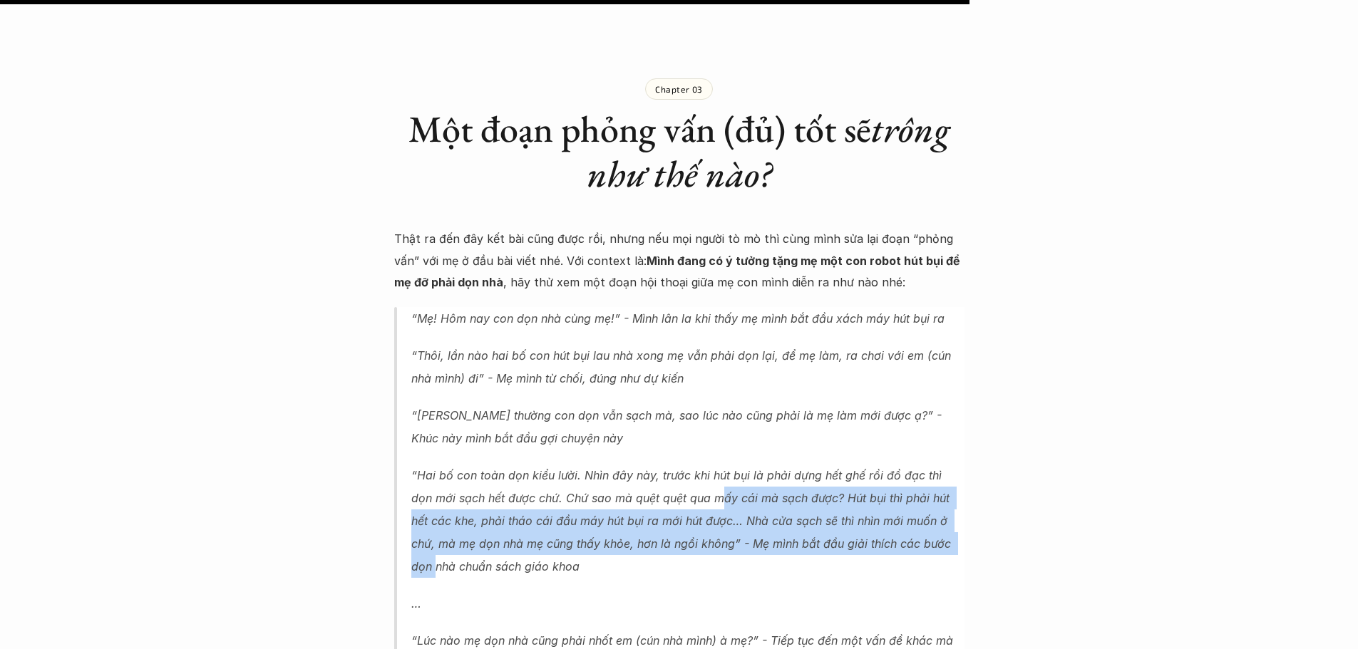
drag, startPoint x: 696, startPoint y: 391, endPoint x: 950, endPoint y: 438, distance: 258.1
click at [950, 464] on p "“Hai bố con toàn dọn kiểu lười. Nhìn đây này, trước khi hút bụi là phải dựng hế…" at bounding box center [687, 521] width 553 height 114
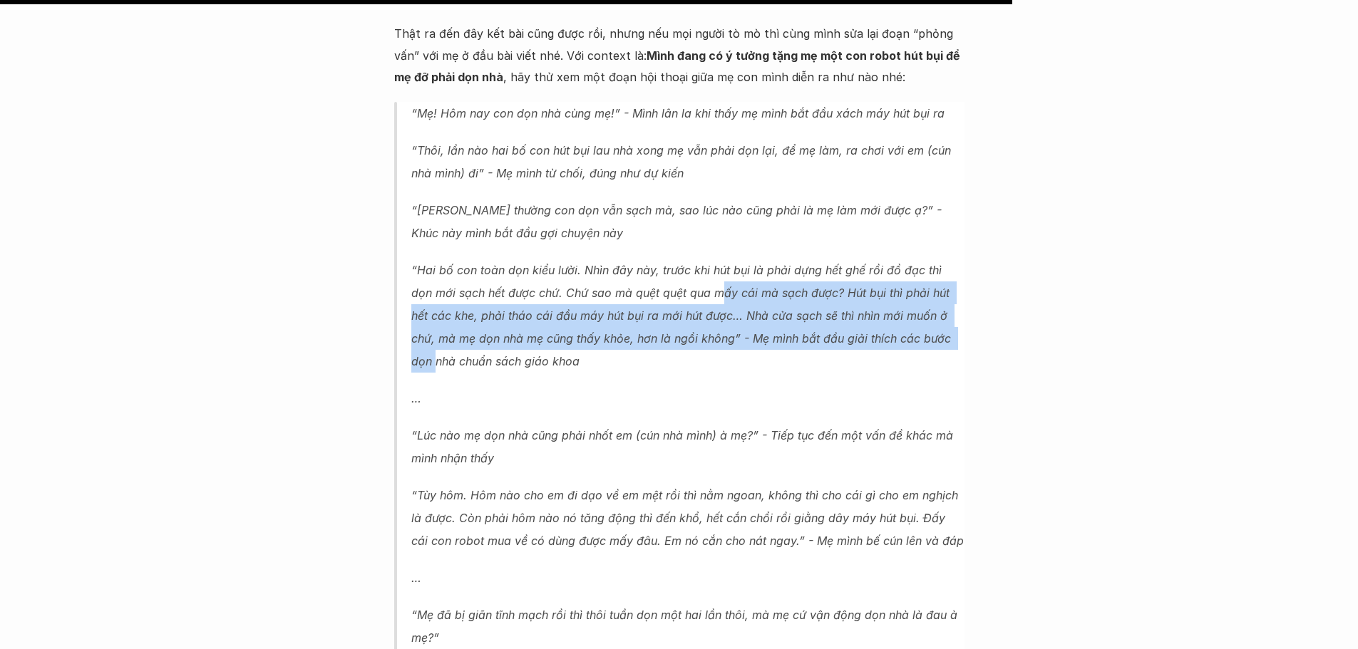
scroll to position [4420, 0]
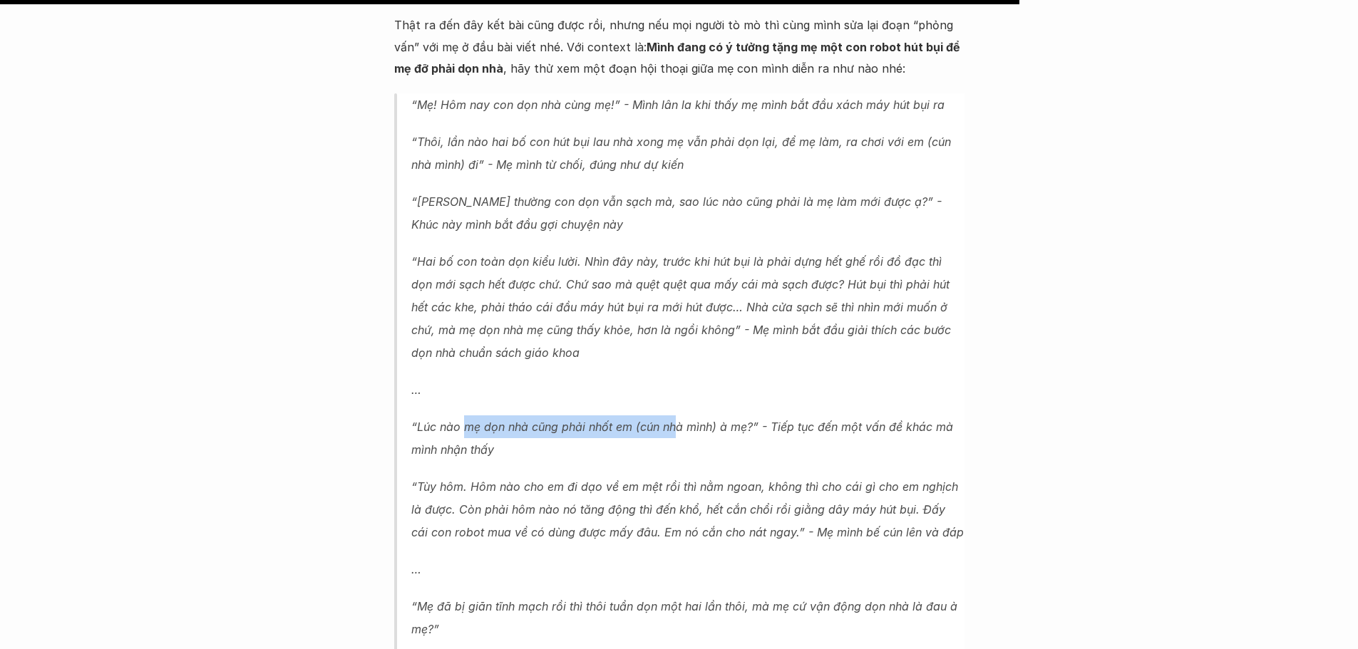
drag, startPoint x: 482, startPoint y: 320, endPoint x: 673, endPoint y: 328, distance: 191.2
click at [673, 416] on p "“Lúc nào mẹ dọn nhà cũng phải nhốt em (cún nhà mình) à mẹ?” - Tiếp tục đến một …" at bounding box center [687, 439] width 553 height 46
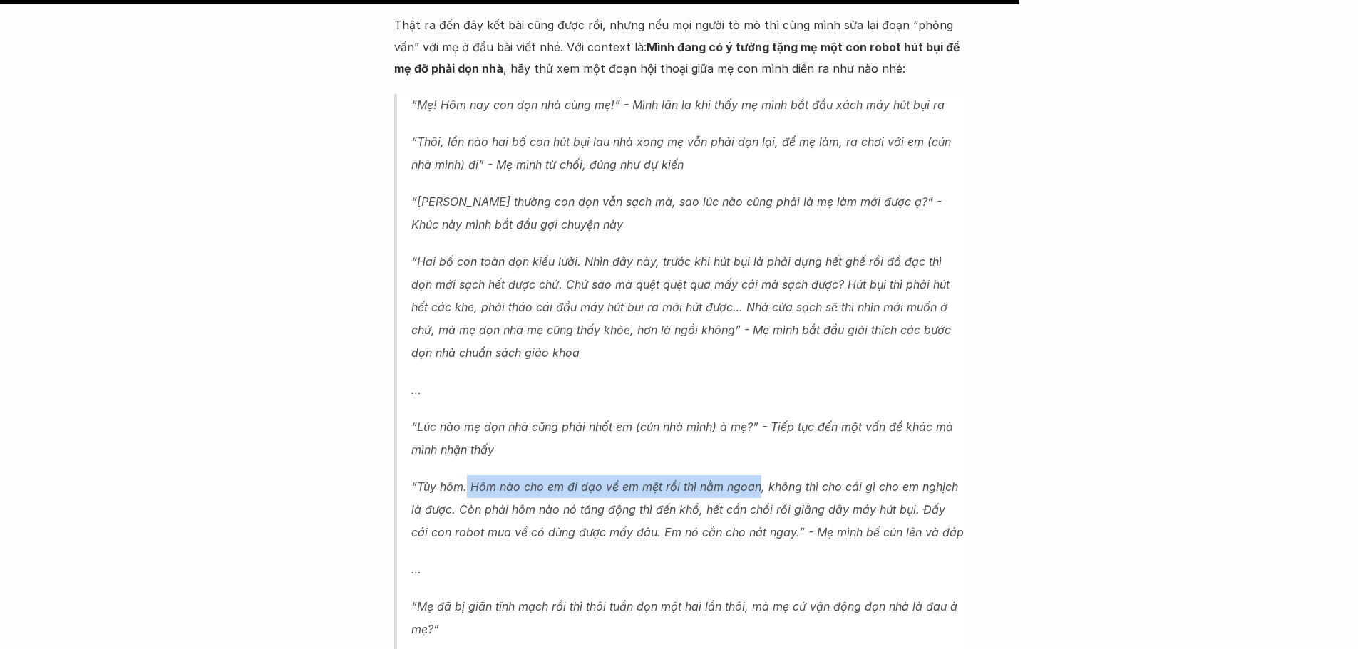
drag, startPoint x: 472, startPoint y: 383, endPoint x: 756, endPoint y: 386, distance: 284.5
click at [756, 476] on p "“Tùy hôm. Hôm nào cho em đi dạo về em mệt rồi thì nằm ngoan, không thì cho cái …" at bounding box center [687, 510] width 553 height 68
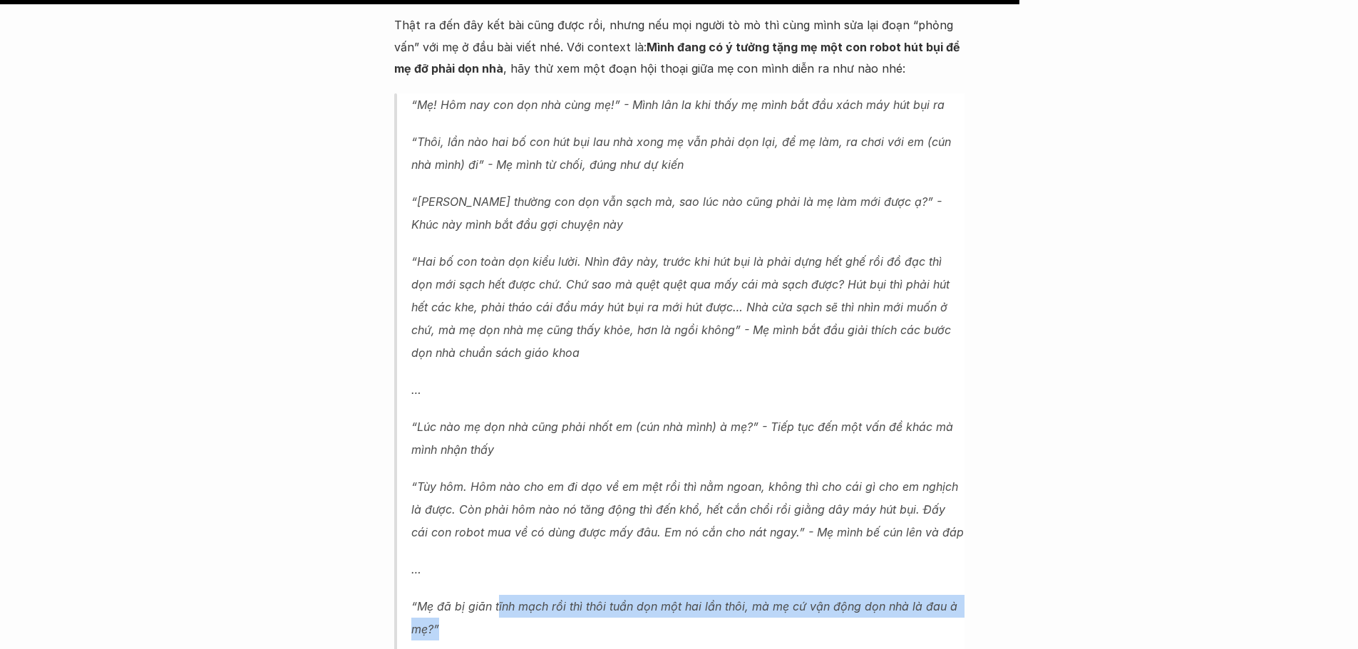
drag, startPoint x: 508, startPoint y: 498, endPoint x: 794, endPoint y: 510, distance: 286.9
click at [794, 595] on p "“Mẹ đã bị giãn tĩnh mạch rồi thì thôi tuần dọn một hai lần thôi, mà mẹ cứ vận đ…" at bounding box center [687, 618] width 553 height 46
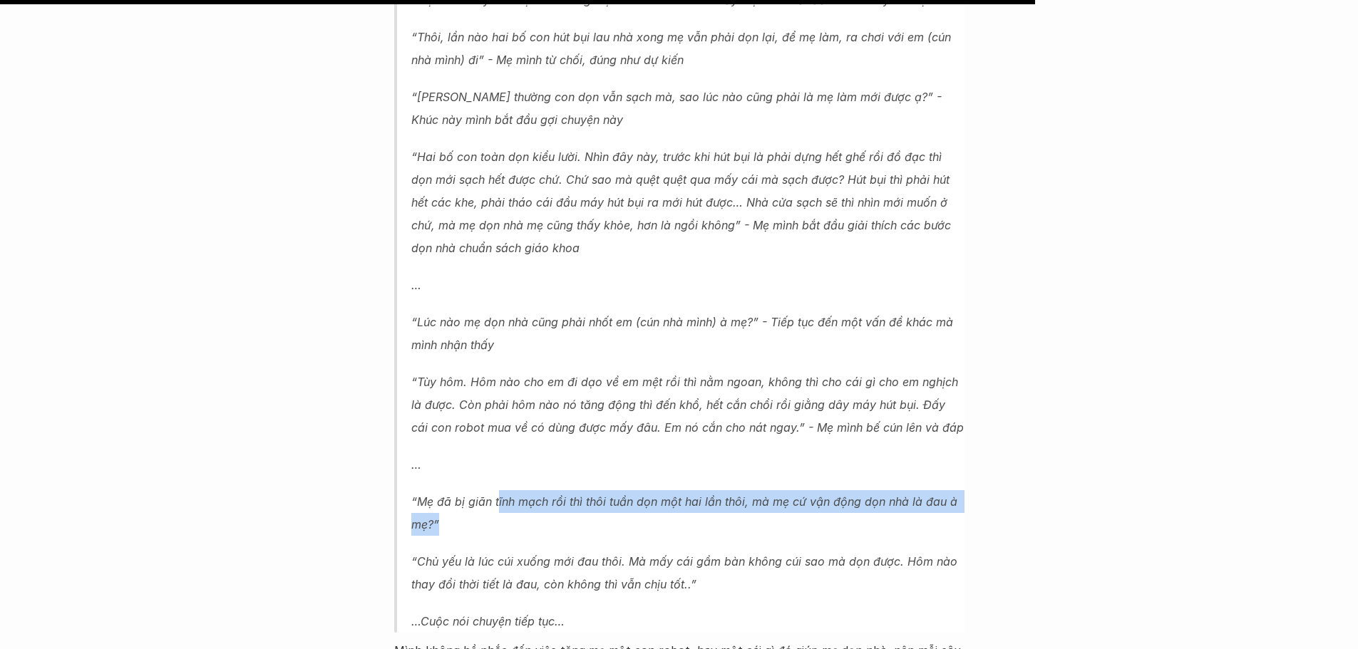
scroll to position [4563, 0]
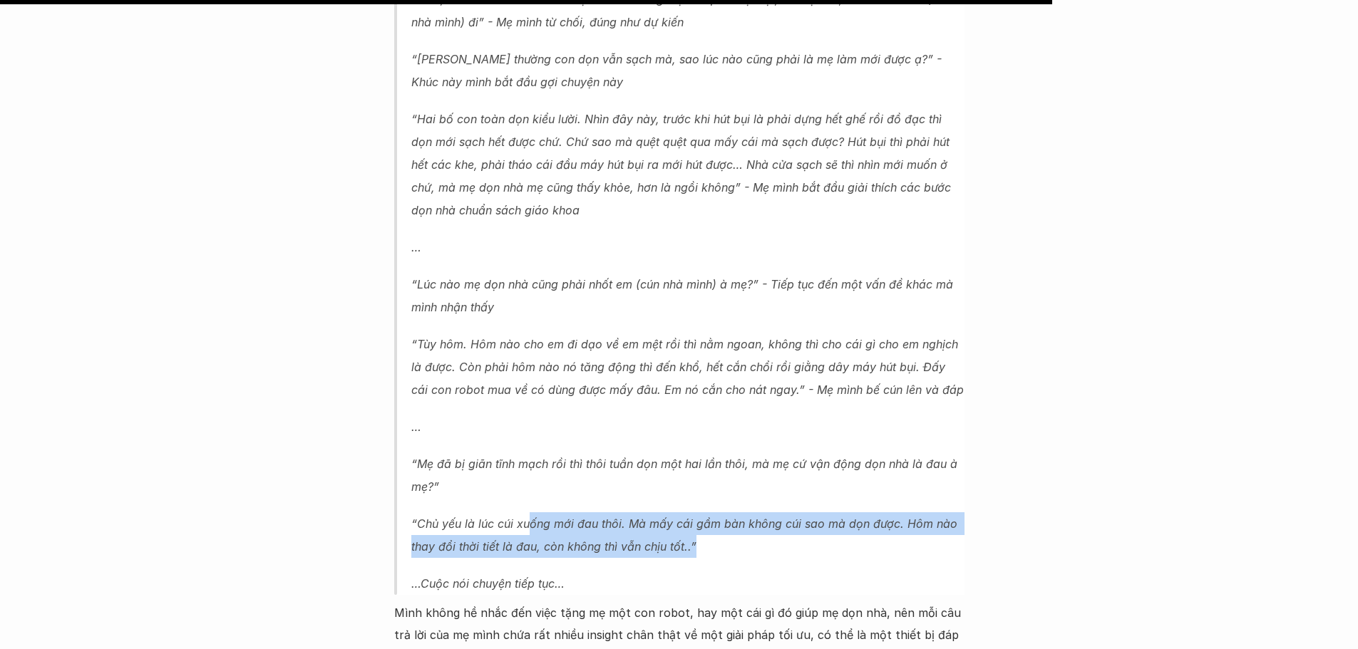
drag, startPoint x: 528, startPoint y: 420, endPoint x: 817, endPoint y: 435, distance: 289.8
click at [817, 513] on p "“Chủ yếu là lúc cúi xuống mới đau thôi. Mà mấy cái gầm bàn không cúi sao mà dọn…" at bounding box center [687, 536] width 553 height 46
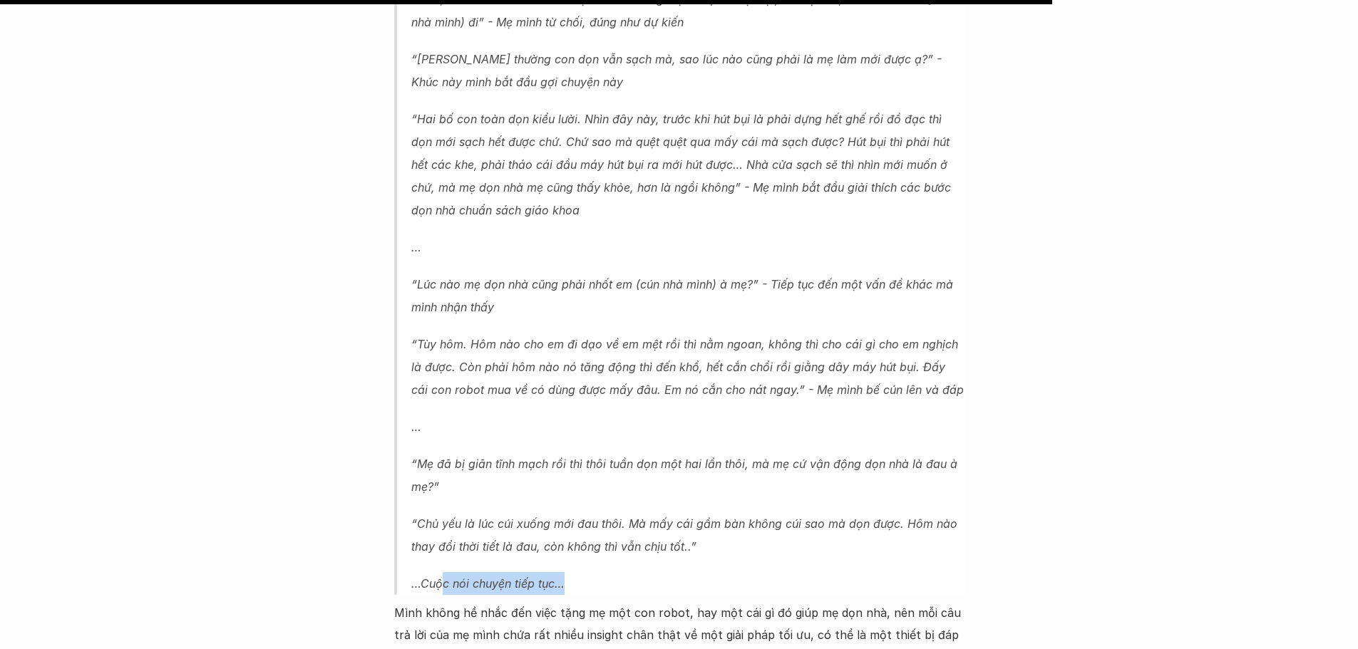
drag, startPoint x: 440, startPoint y: 473, endPoint x: 625, endPoint y: 484, distance: 185.7
click at [625, 572] on p "…Cuộc nói chuyện tiếp tục…" at bounding box center [687, 583] width 553 height 23
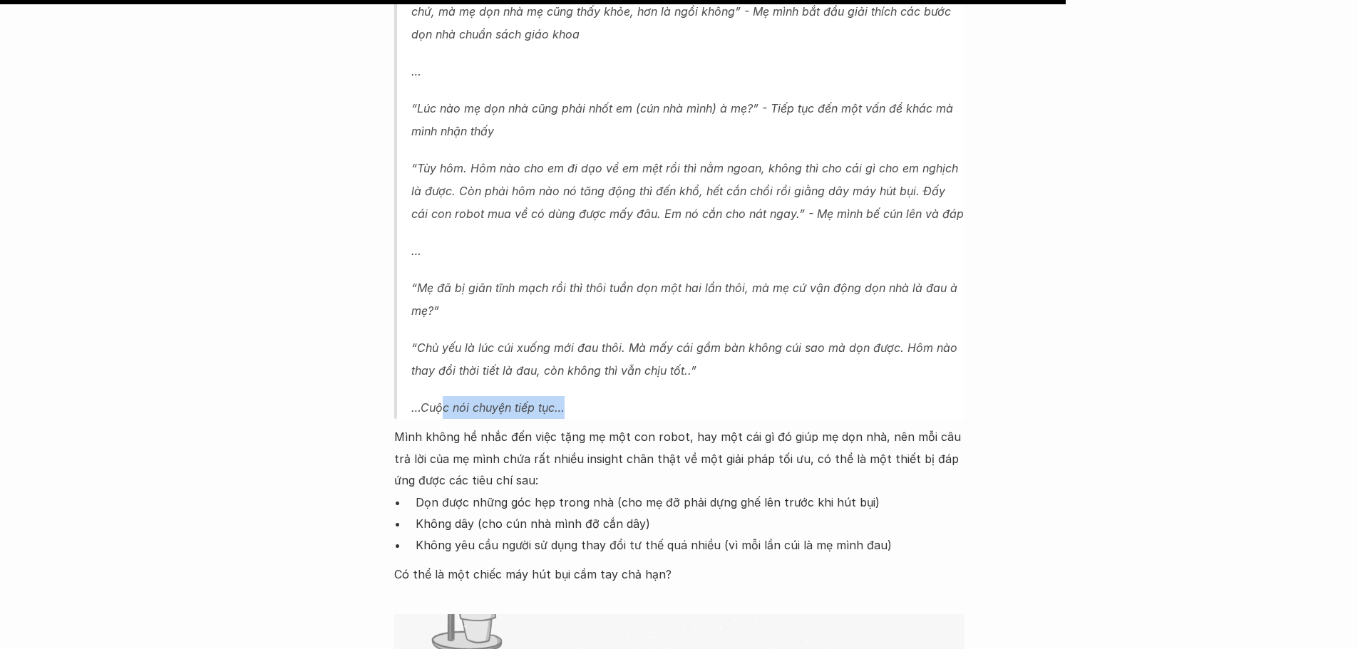
scroll to position [4777, 0]
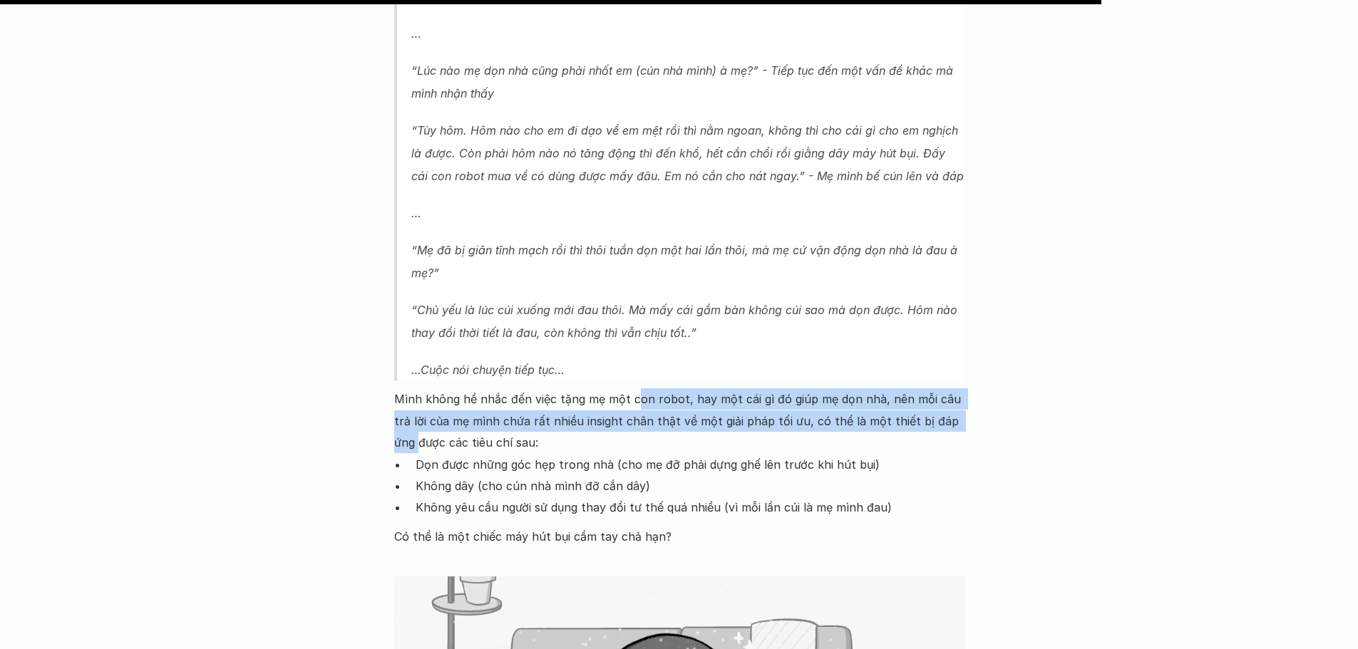
drag, startPoint x: 634, startPoint y: 285, endPoint x: 967, endPoint y: 322, distance: 335.0
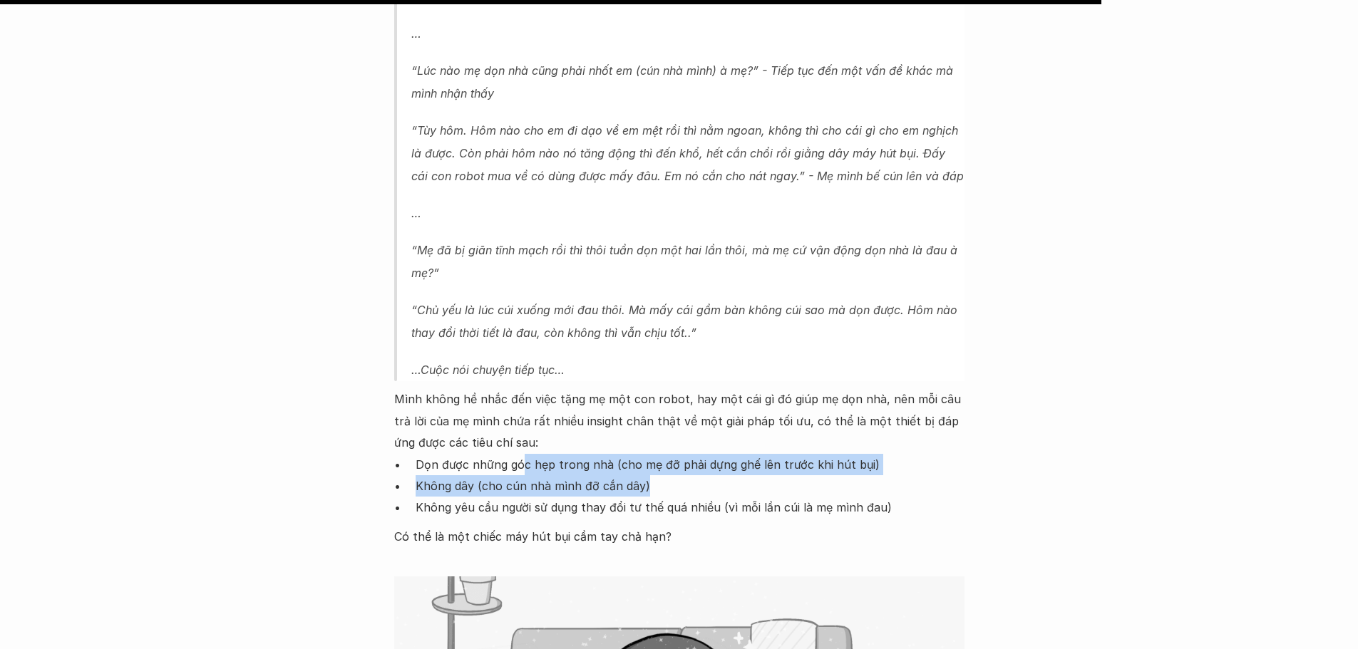
drag, startPoint x: 521, startPoint y: 358, endPoint x: 848, endPoint y: 371, distance: 326.8
click at [848, 454] on ul "Dọn được những góc hẹp trong nhà (cho mẹ đỡ phải dựng ghế lên trước khi hút bụi…" at bounding box center [679, 486] width 570 height 65
click at [490, 476] on p "Không dây (cho cún nhà mình đỡ cắn dây)" at bounding box center [690, 486] width 549 height 21
drag, startPoint x: 453, startPoint y: 379, endPoint x: 644, endPoint y: 384, distance: 191.9
click at [644, 476] on p "Không dây (cho cún nhà mình đỡ cắn dây)" at bounding box center [690, 486] width 549 height 21
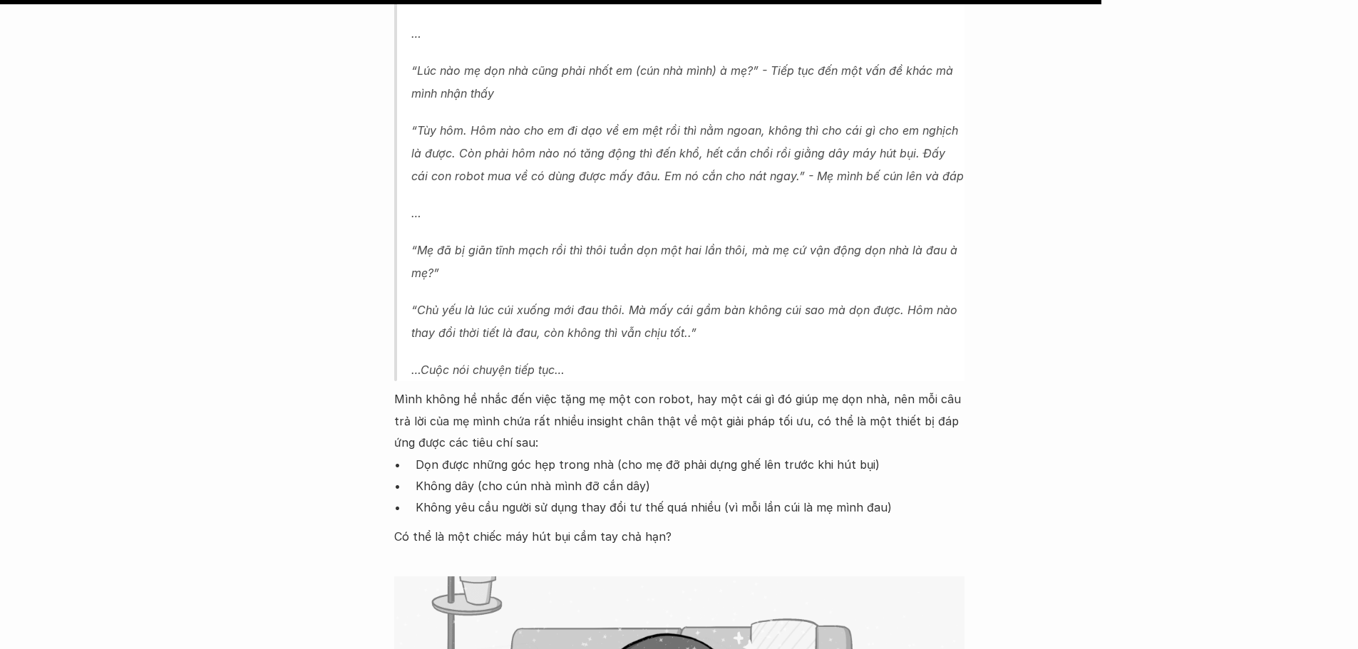
click at [454, 497] on p "Không yêu cầu người sử dụng thay đổi tư thế quá nhiều (vì mỗi lần cúi là mẹ mìn…" at bounding box center [690, 507] width 549 height 21
drag, startPoint x: 441, startPoint y: 392, endPoint x: 871, endPoint y: 411, distance: 430.3
click at [871, 411] on div "Thật ra đến đây kết bài cũng được rồi, nhưng nếu mọi người tò mò thì cùng mình …" at bounding box center [679, 331] width 570 height 1346
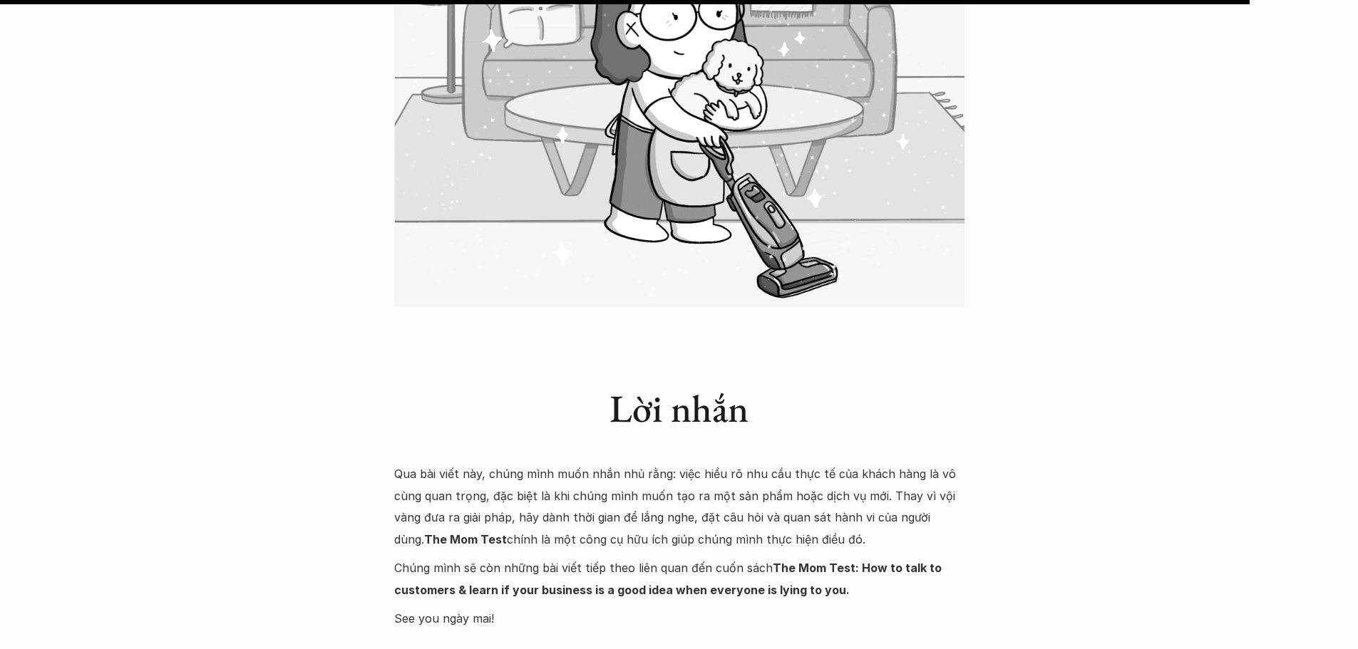
scroll to position [5561, 0]
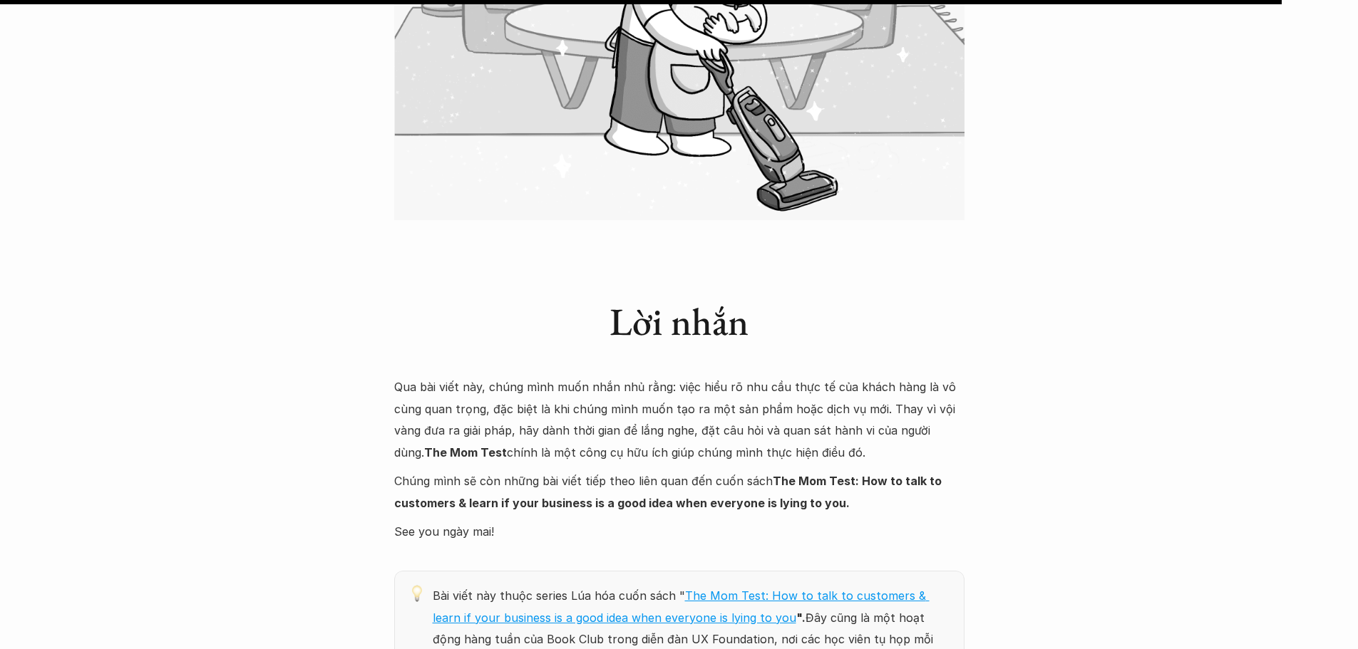
drag, startPoint x: 520, startPoint y: 282, endPoint x: 942, endPoint y: 339, distance: 426.5
click at [946, 376] on p "Qua bài viết này, chúng mình muốn nhắn nhủ rằng: việc hiểu rõ nhu cầu thực tế c…" at bounding box center [679, 419] width 570 height 87
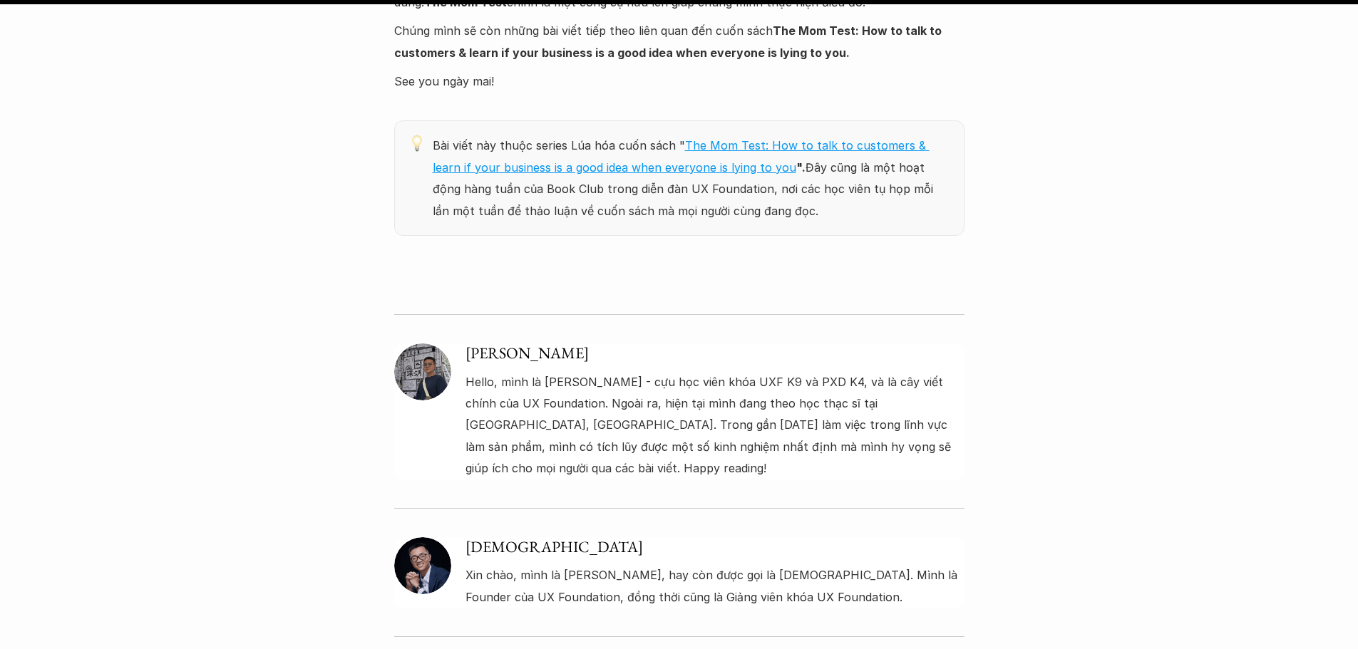
scroll to position [6131, 0]
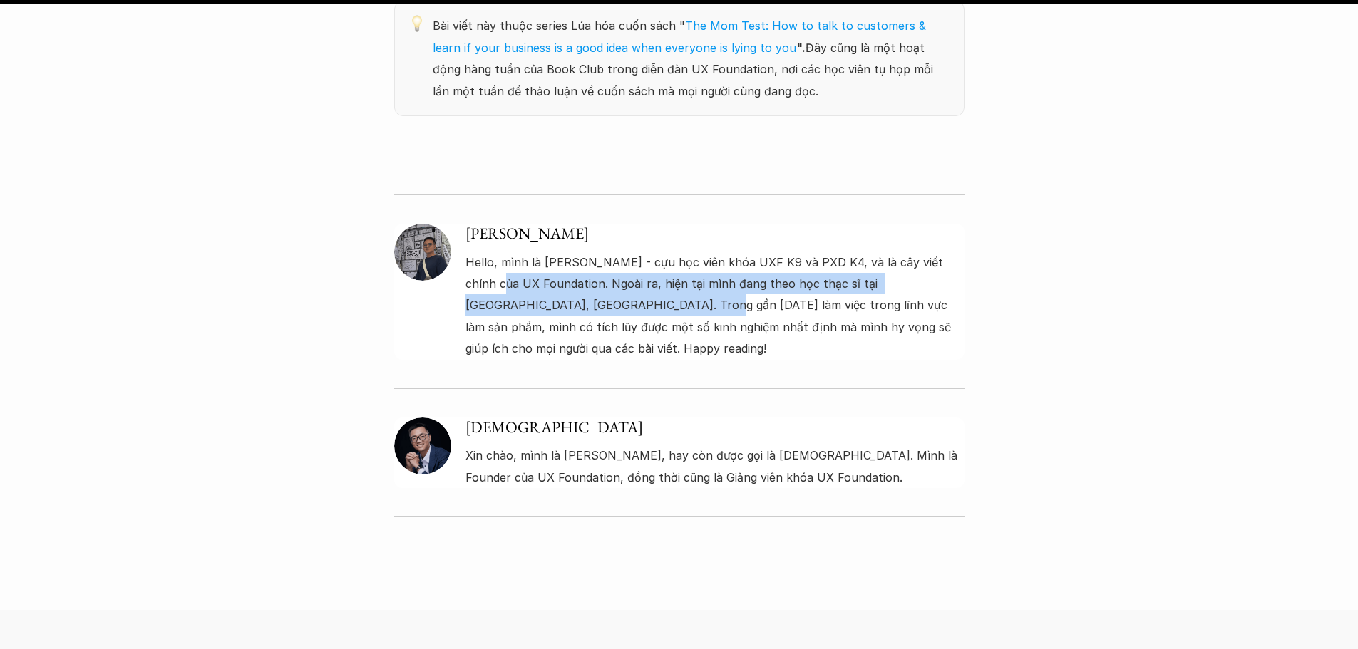
drag, startPoint x: 481, startPoint y: 182, endPoint x: 604, endPoint y: 191, distance: 123.0
click at [604, 252] on p "Hello, mình là [PERSON_NAME] - cựu học viên khóa UXF K9 và PXD K4, và là cây vi…" at bounding box center [715, 306] width 499 height 108
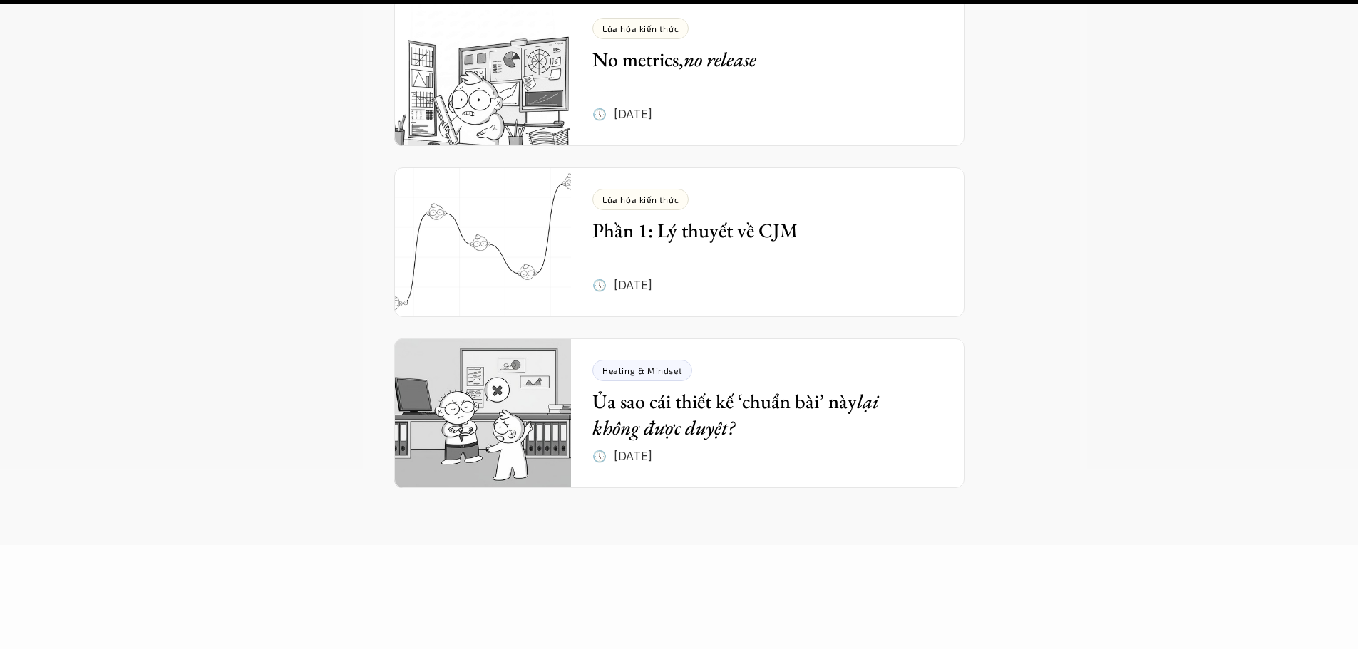
scroll to position [7129, 0]
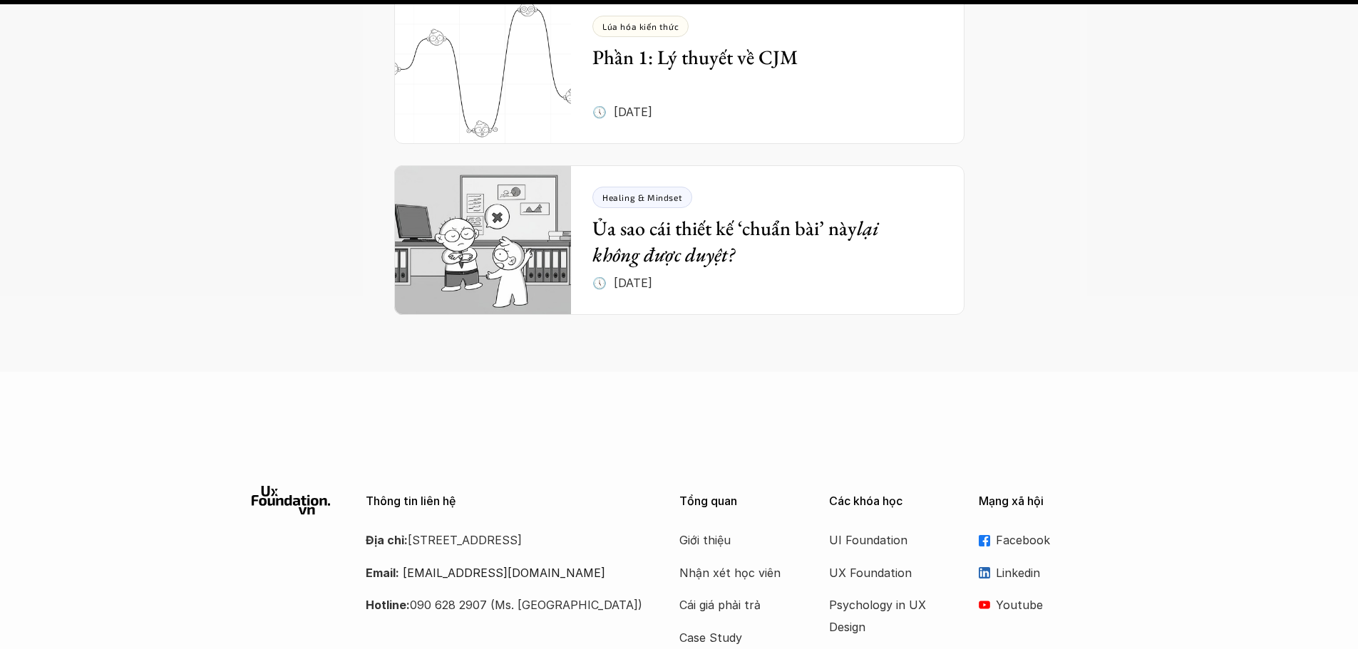
click at [1142, 401] on div at bounding box center [679, 419] width 1358 height 36
